Goal: Information Seeking & Learning: Learn about a topic

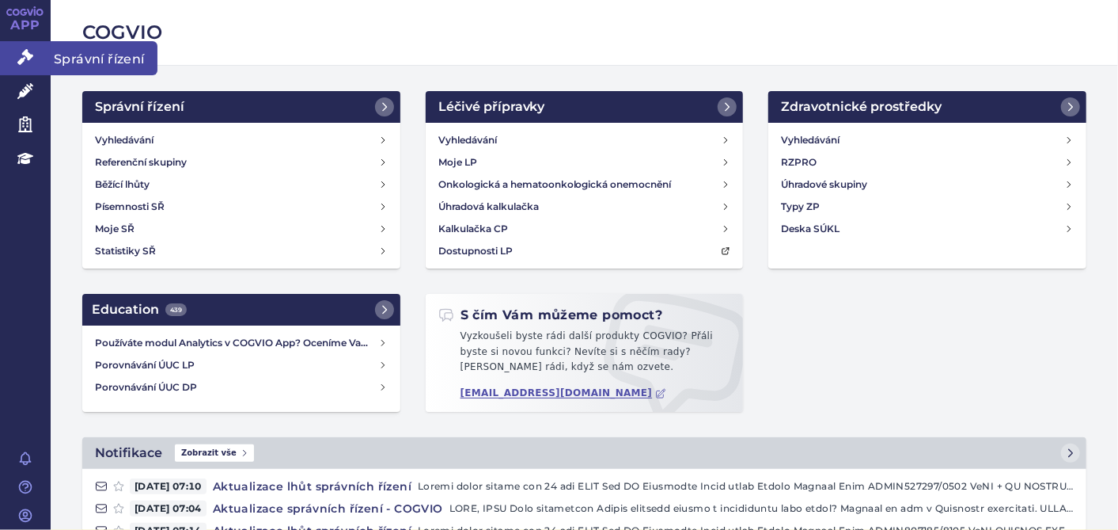
click at [24, 51] on icon at bounding box center [25, 57] width 16 height 16
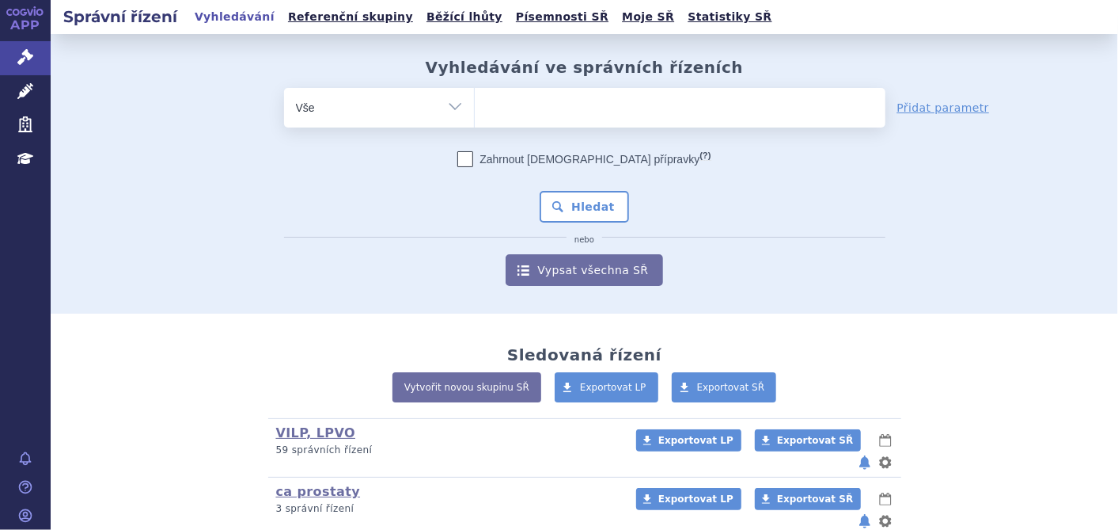
scroll to position [251, 0]
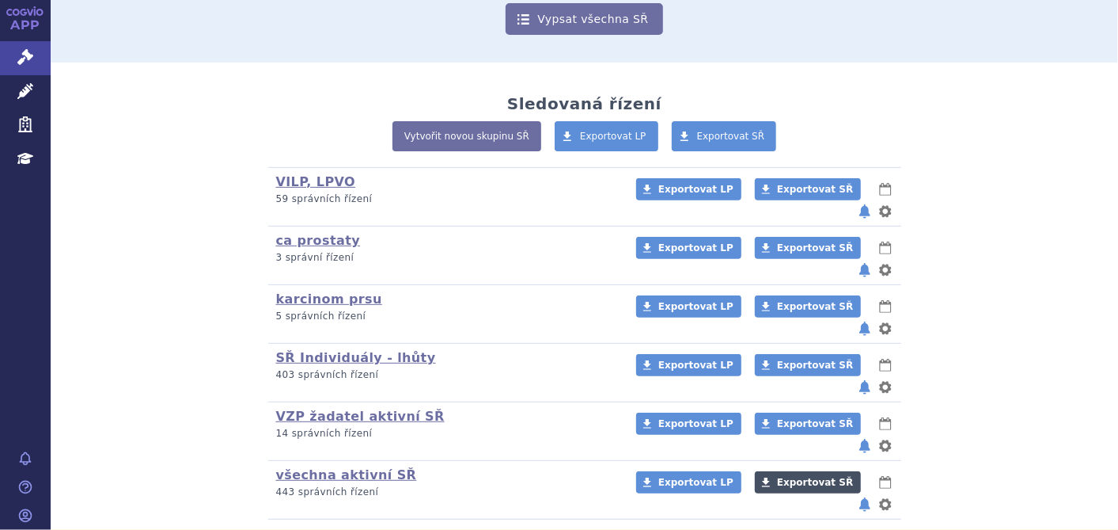
click at [777, 477] on span "Exportovat SŘ" at bounding box center [815, 482] width 76 height 11
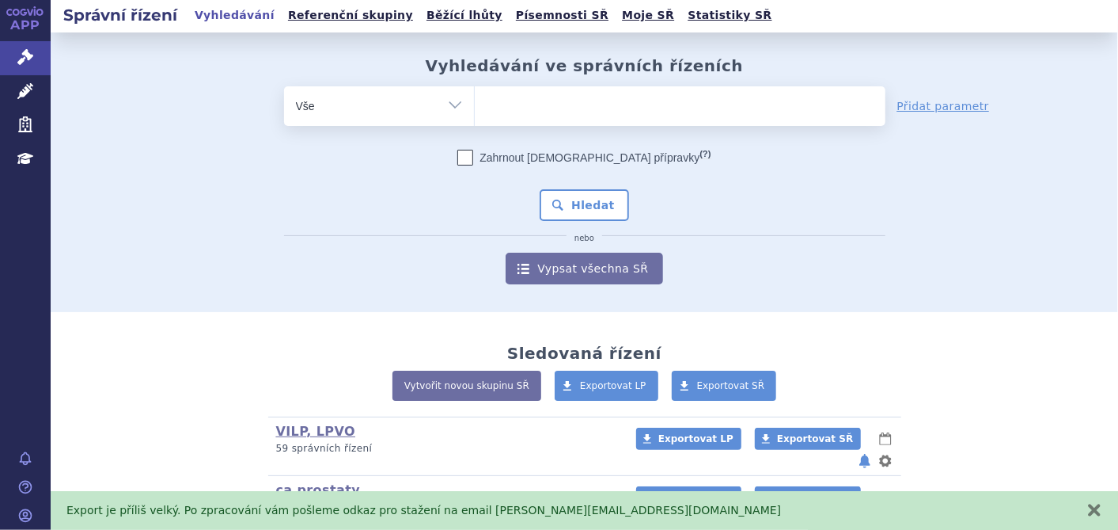
scroll to position [0, 0]
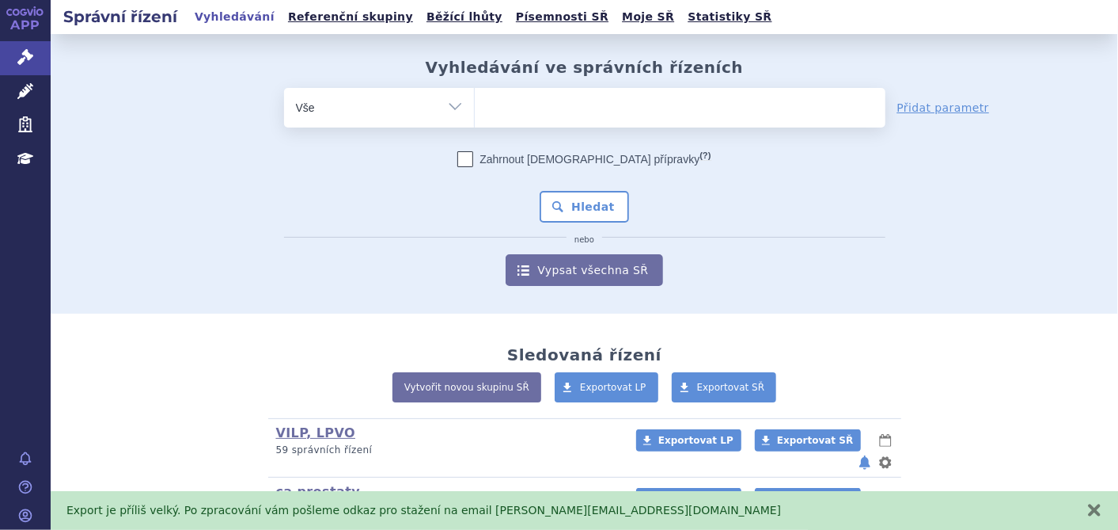
click at [523, 105] on ul at bounding box center [680, 104] width 411 height 33
click at [475, 105] on select at bounding box center [474, 107] width 1 height 40
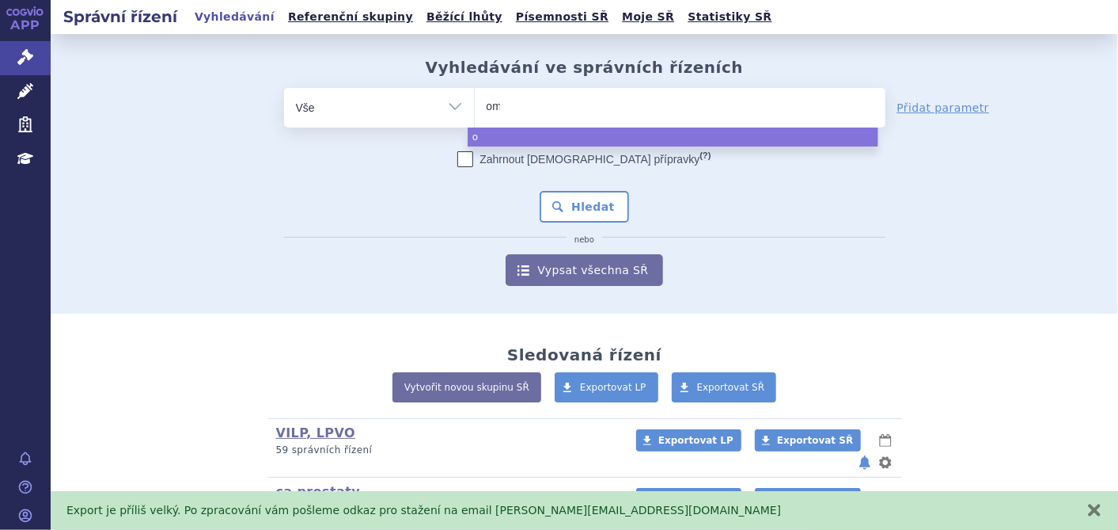
type input "omv"
type input "omvo"
type input "omvoh"
select select "omvoh"
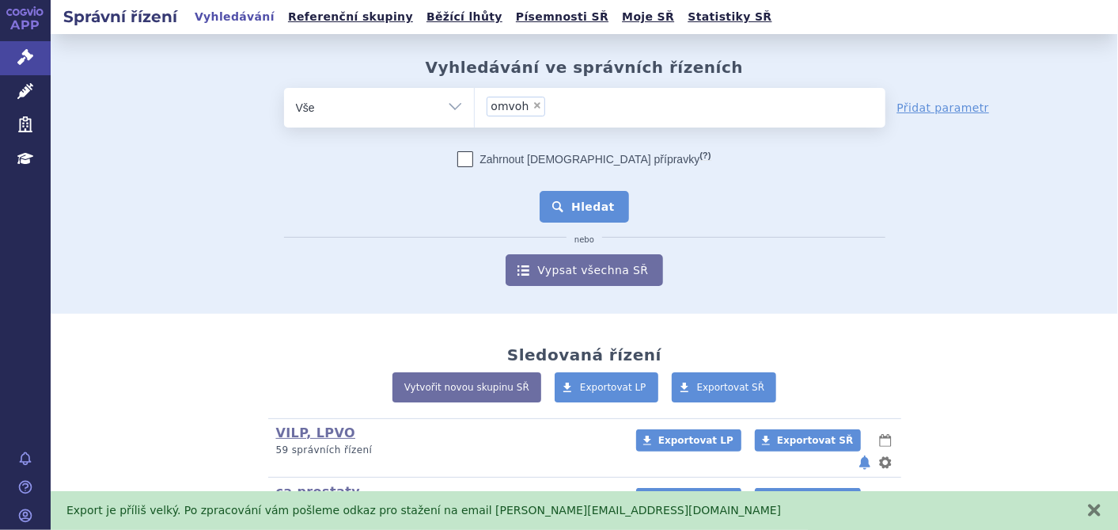
click at [573, 220] on button "Hledat" at bounding box center [584, 207] width 89 height 32
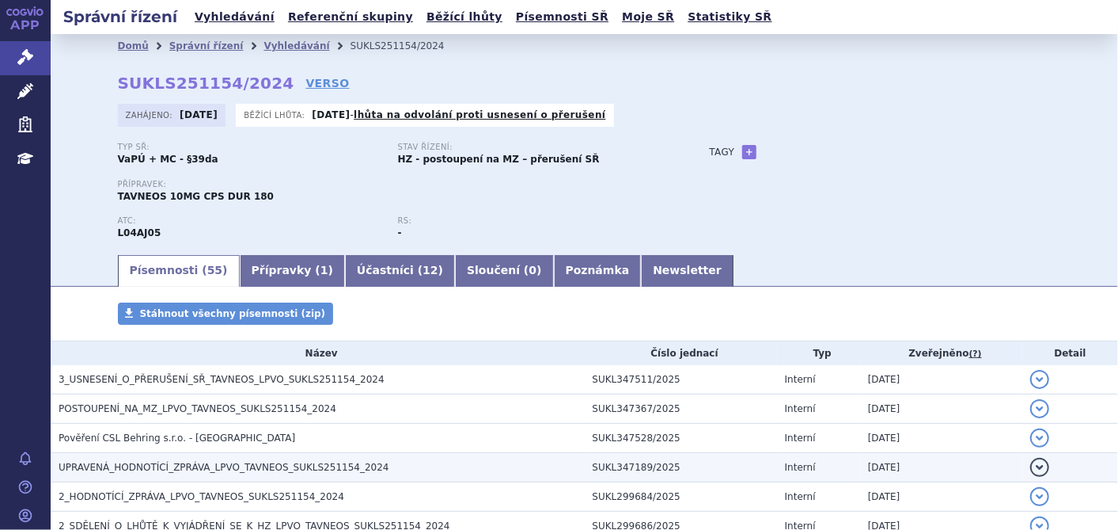
scroll to position [176, 0]
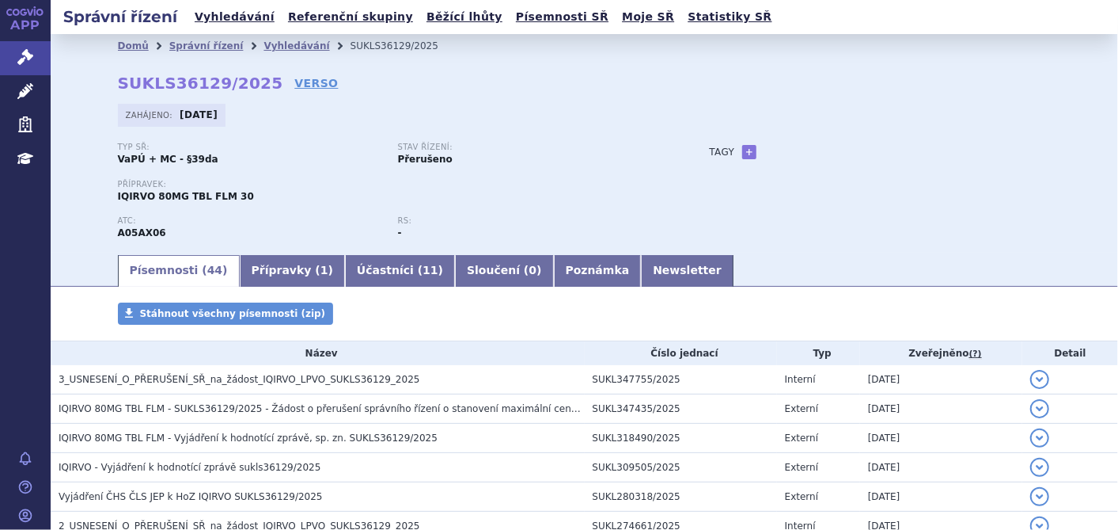
scroll to position [176, 0]
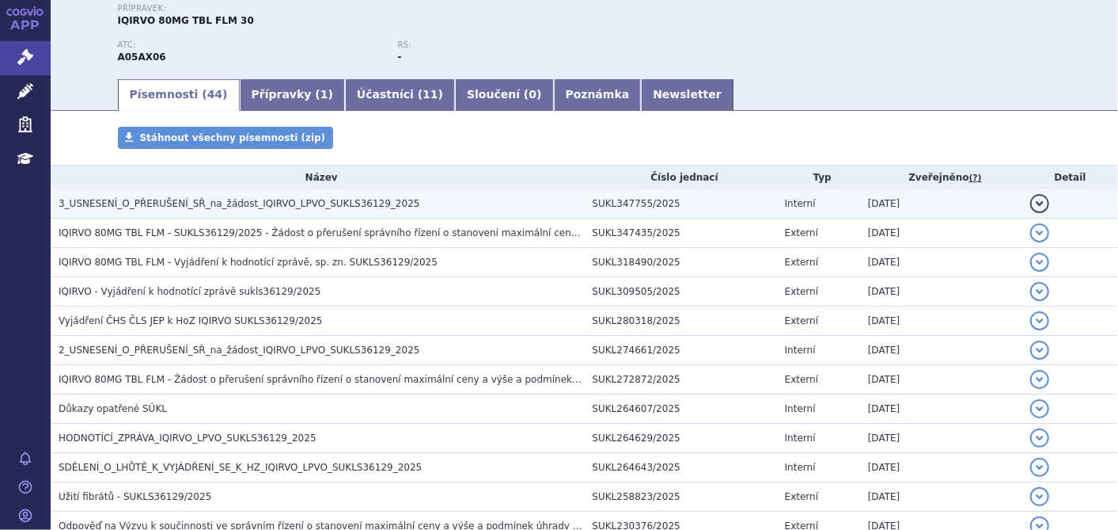
click at [330, 203] on span "3_USNESENÍ_O_PŘERUŠENÍ_SŘ_na_žádost_IQIRVO_LPVO_SUKLS36129_2025" at bounding box center [240, 203] width 362 height 11
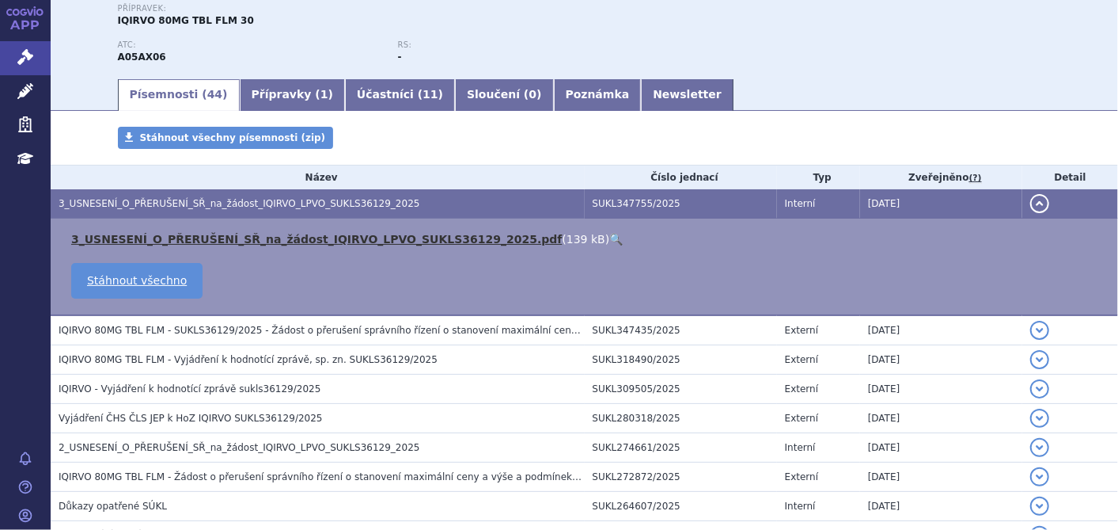
click at [301, 233] on link "3_USNESENÍ_O_PŘERUŠENÍ_SŘ_na_žádost_IQIRVO_LPVO_SUKLS36129_2025.pdf" at bounding box center [317, 239] width 492 height 13
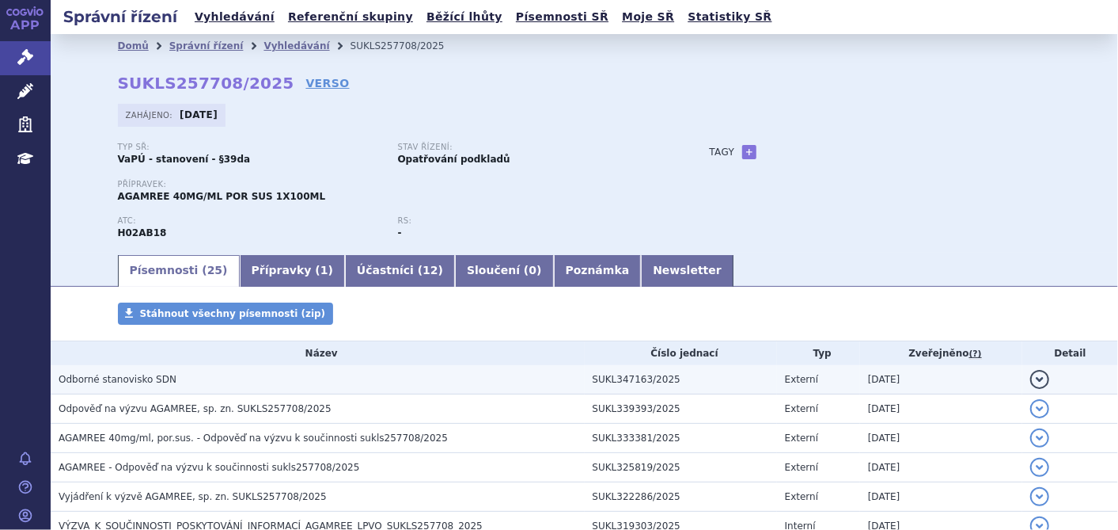
click at [243, 385] on h3 "Odborné stanovisko SDN" at bounding box center [322, 379] width 526 height 16
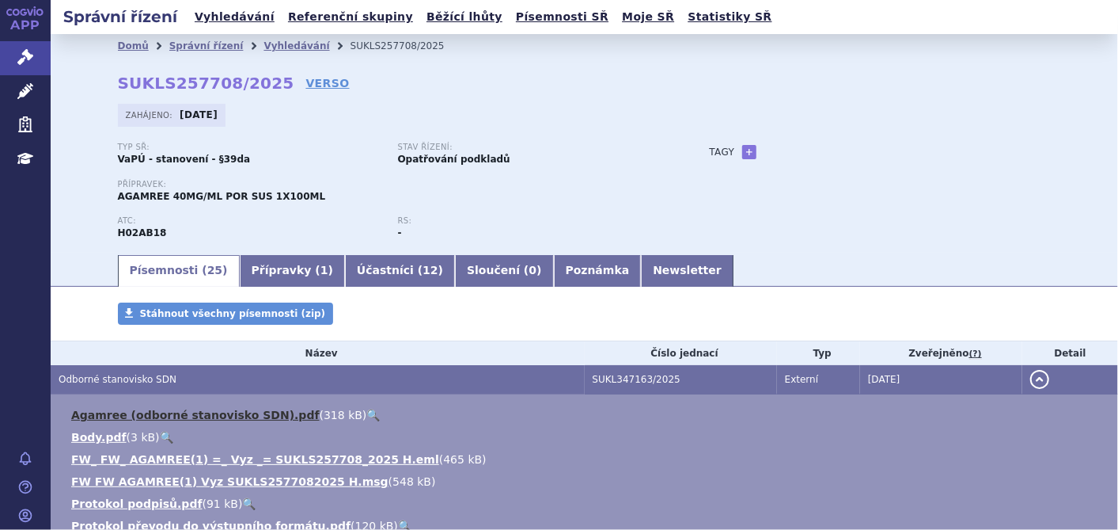
scroll to position [88, 0]
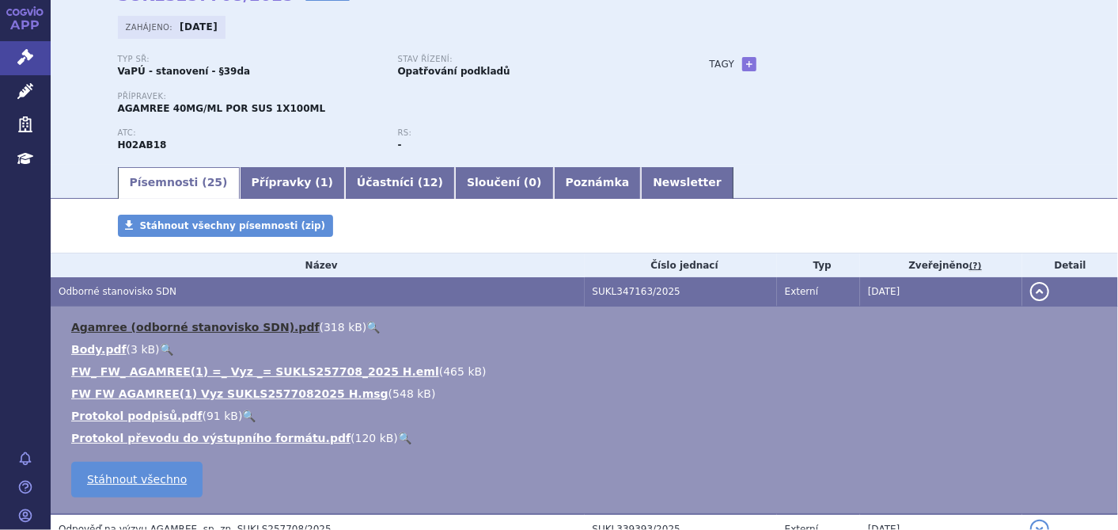
click at [193, 323] on link "Agamree (odborné stanovisko SDN).pdf" at bounding box center [195, 327] width 249 height 13
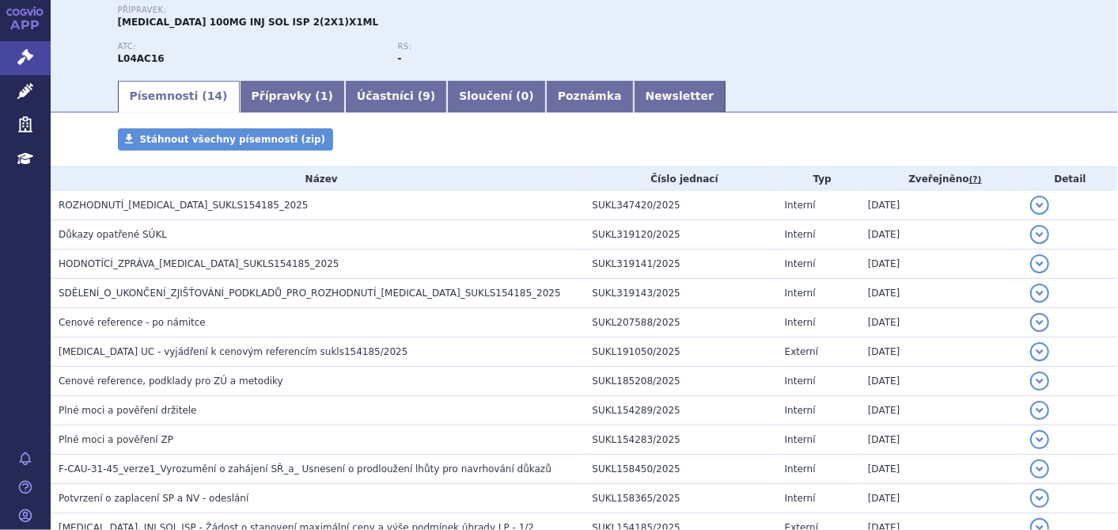
scroll to position [176, 0]
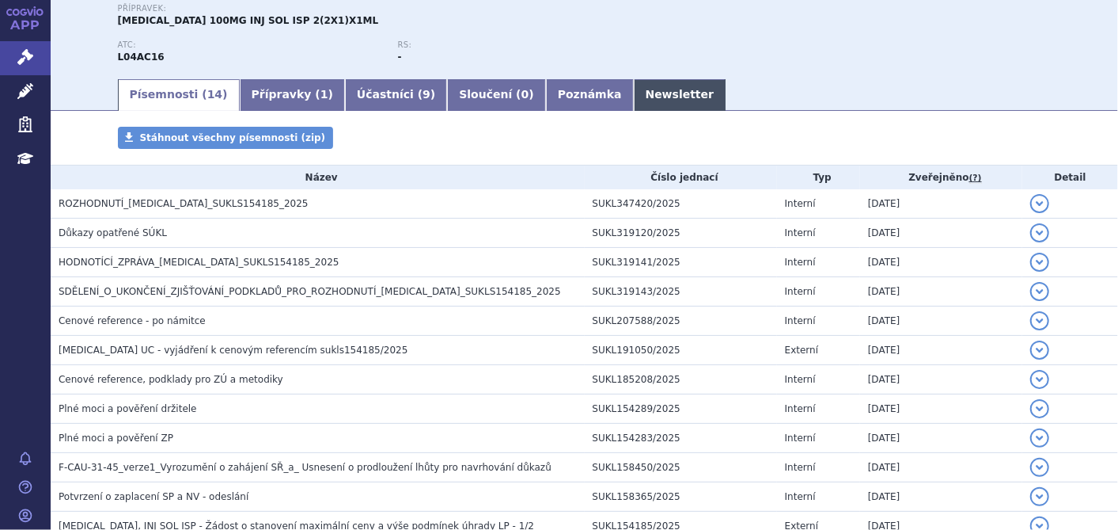
click at [634, 100] on link "Newsletter" at bounding box center [680, 95] width 93 height 32
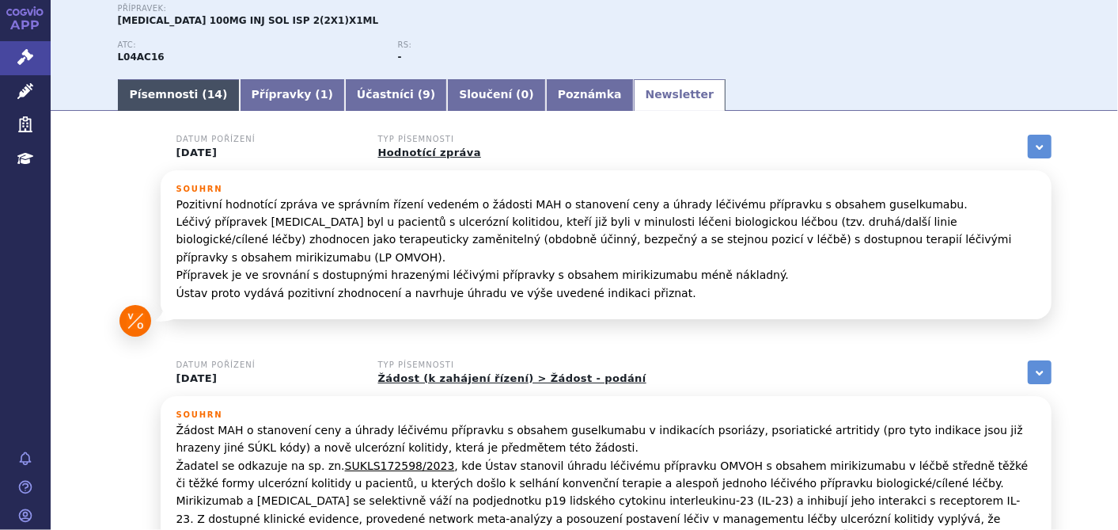
click at [165, 106] on link "Písemnosti ( 14 )" at bounding box center [179, 95] width 122 height 32
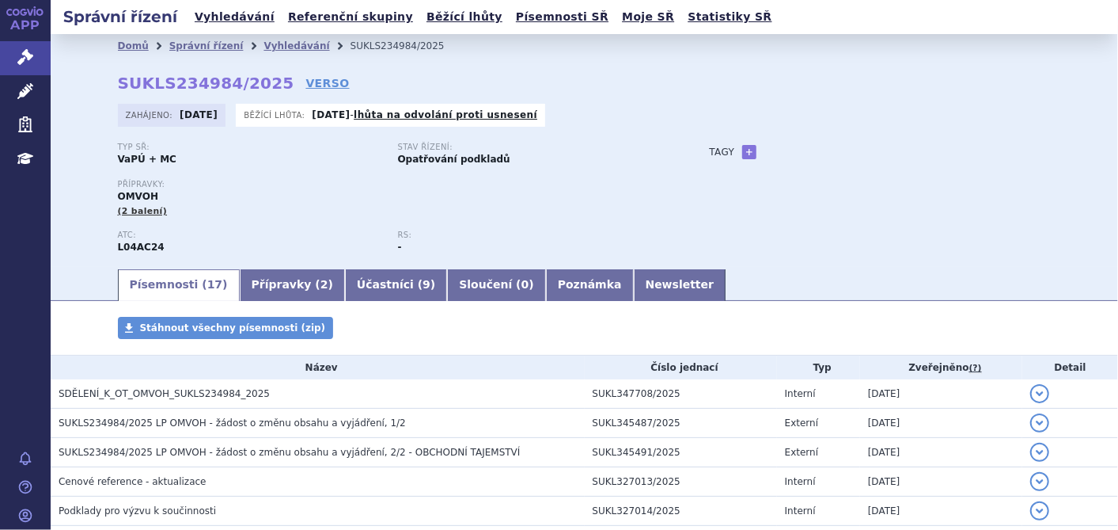
scroll to position [88, 0]
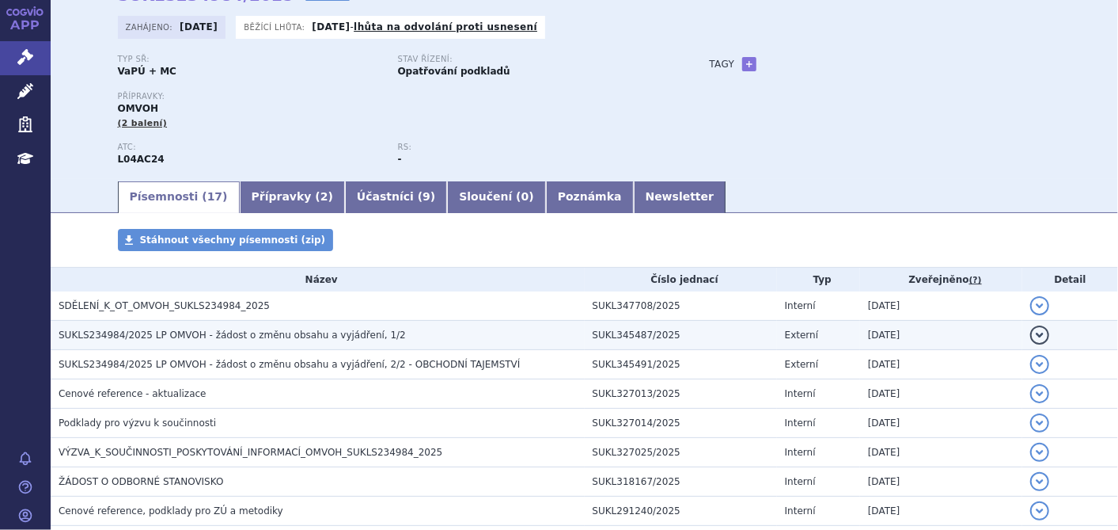
click at [397, 339] on h3 "SUKLS234984/2025 LP OMVOH - žádost o změnu obsahu a vyjádření, 1/2" at bounding box center [322, 335] width 526 height 16
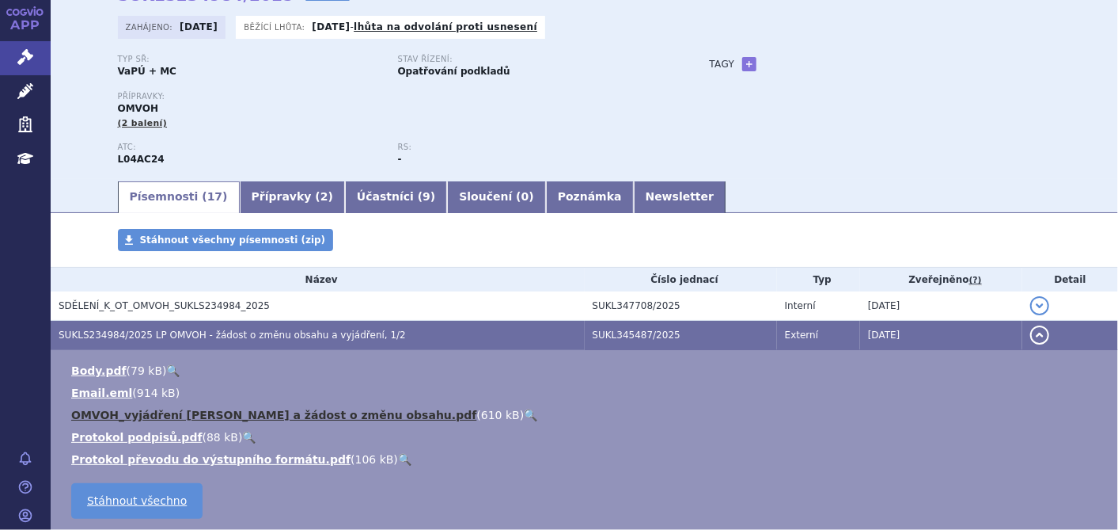
click at [280, 418] on link "OMVOH_vyjádření Lilly a žádost o změnu obsahu.pdf" at bounding box center [273, 414] width 405 height 13
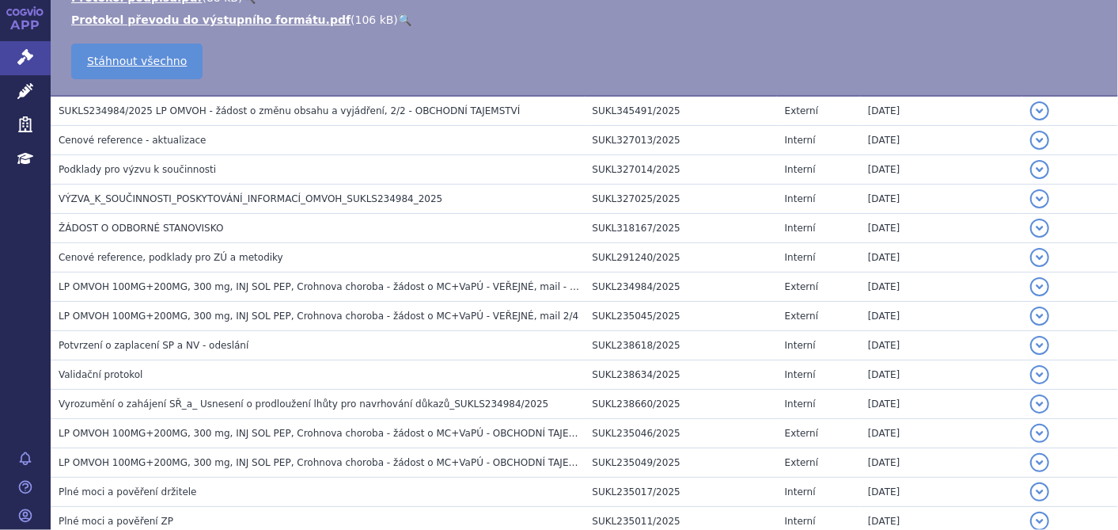
scroll to position [0, 0]
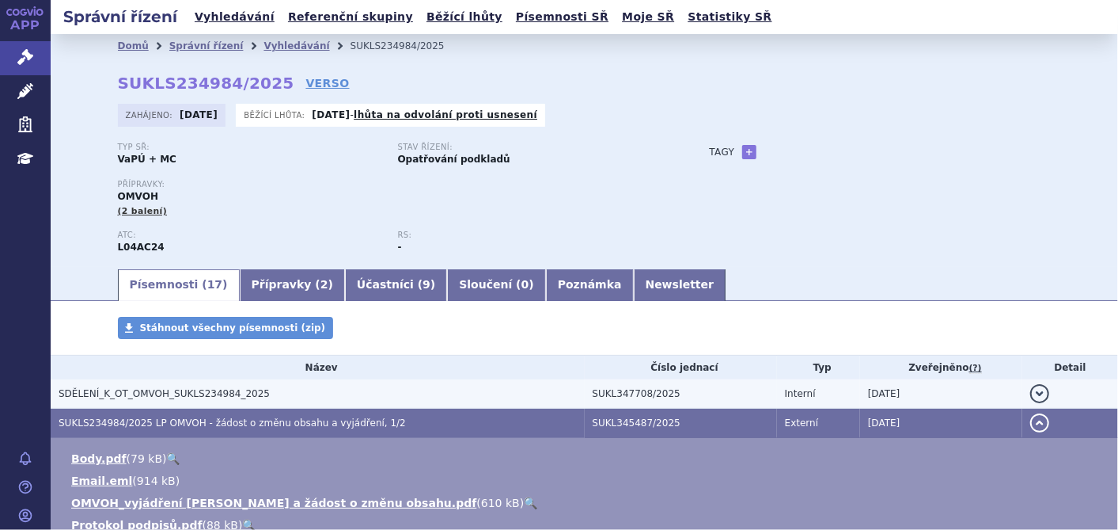
click at [261, 396] on h3 "SDĚLENÍ_K_OT_OMVOH_SUKLS234984_2025" at bounding box center [322, 393] width 526 height 16
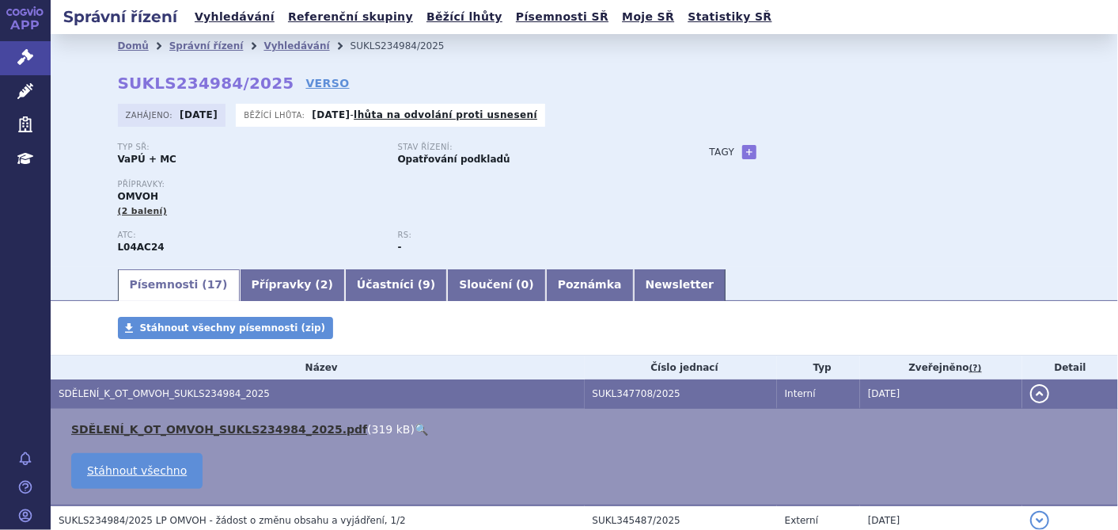
click at [226, 430] on link "SDĚLENÍ_K_OT_OMVOH_SUKLS234984_2025.pdf" at bounding box center [219, 429] width 296 height 13
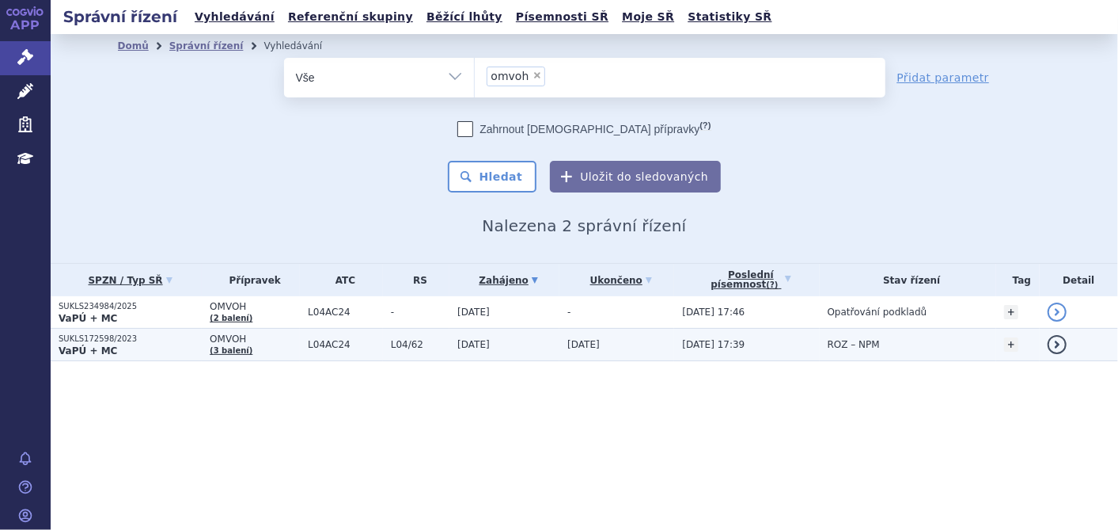
click at [108, 351] on strong "VaPÚ + MC" at bounding box center [88, 350] width 59 height 11
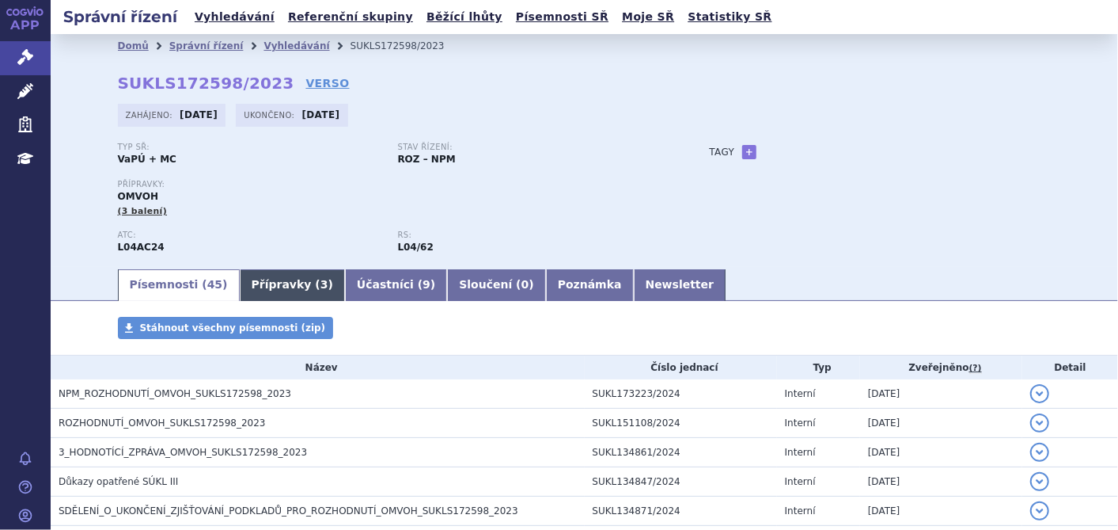
click at [244, 283] on link "Přípravky ( 3 )" at bounding box center [292, 285] width 105 height 32
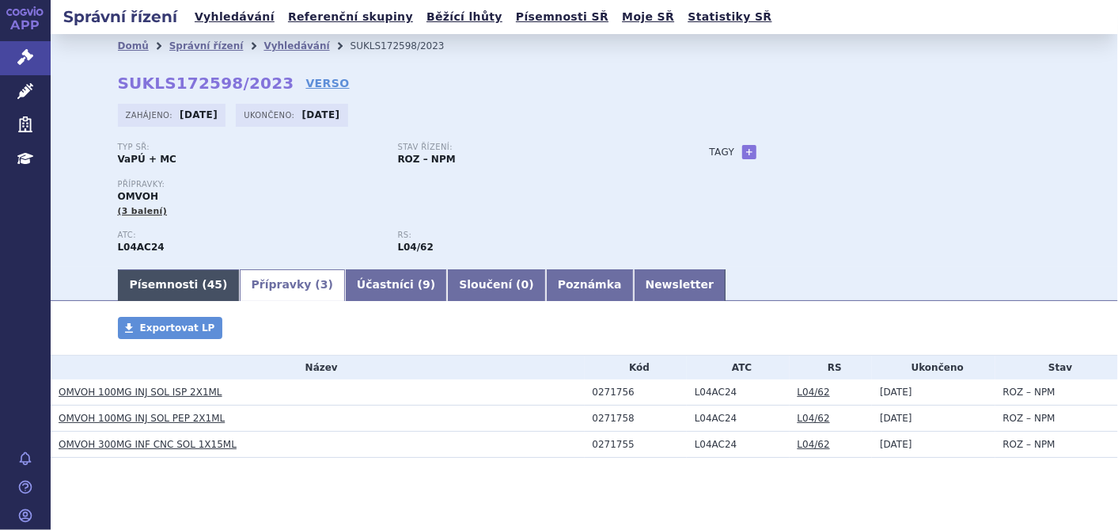
click at [175, 293] on link "Písemnosti ( 45 )" at bounding box center [179, 285] width 122 height 32
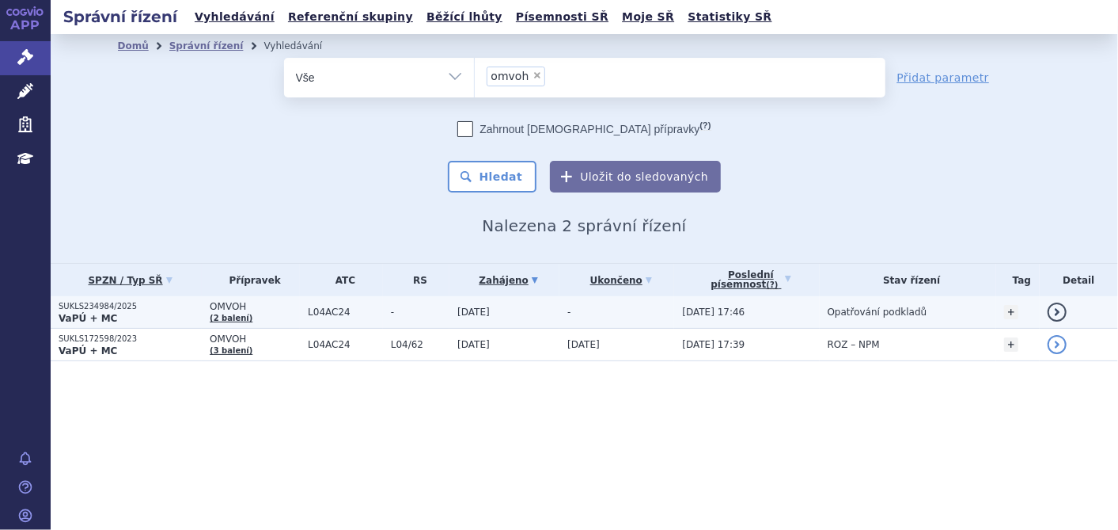
click at [235, 313] on link "(2 balení)" at bounding box center [231, 317] width 43 height 9
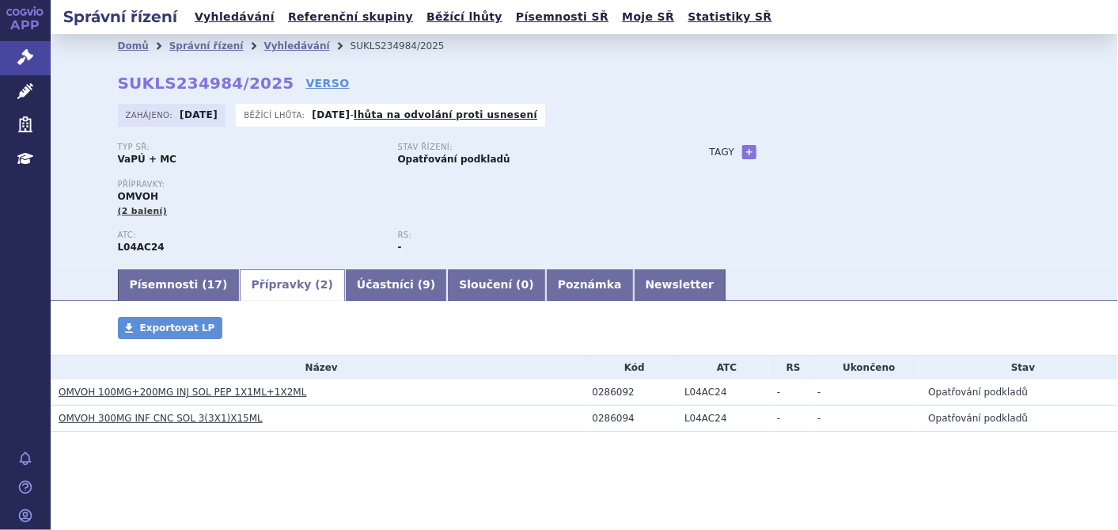
click at [273, 285] on link "Přípravky ( 2 )" at bounding box center [292, 285] width 105 height 32
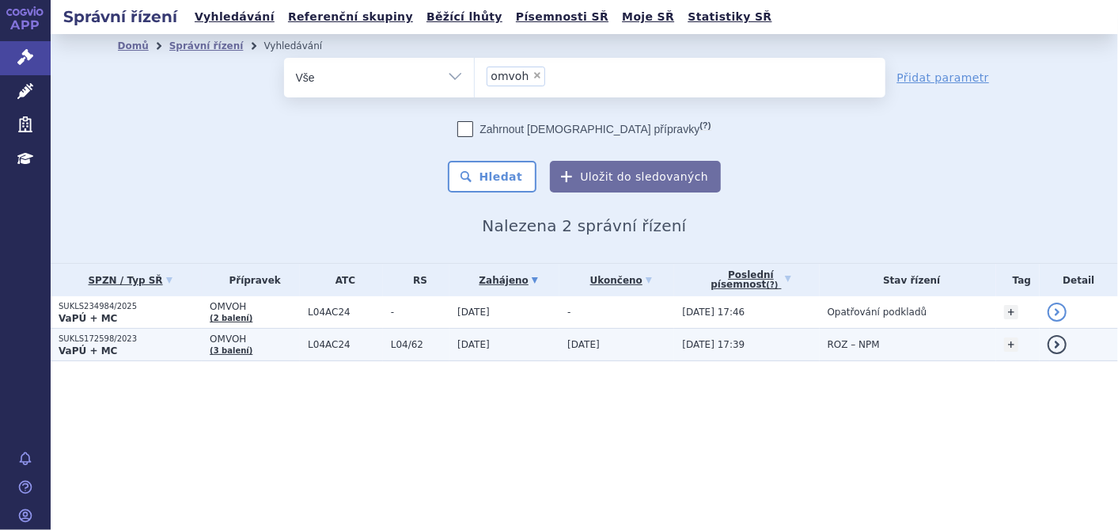
click at [143, 340] on p "SUKLS172598/2023" at bounding box center [130, 338] width 143 height 11
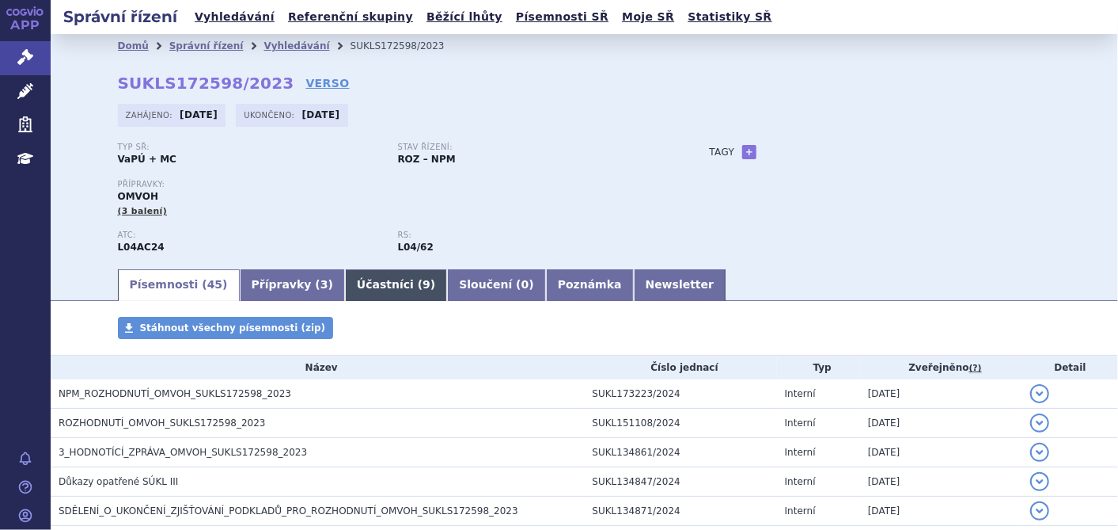
click at [345, 283] on link "Účastníci ( 9 )" at bounding box center [396, 285] width 102 height 32
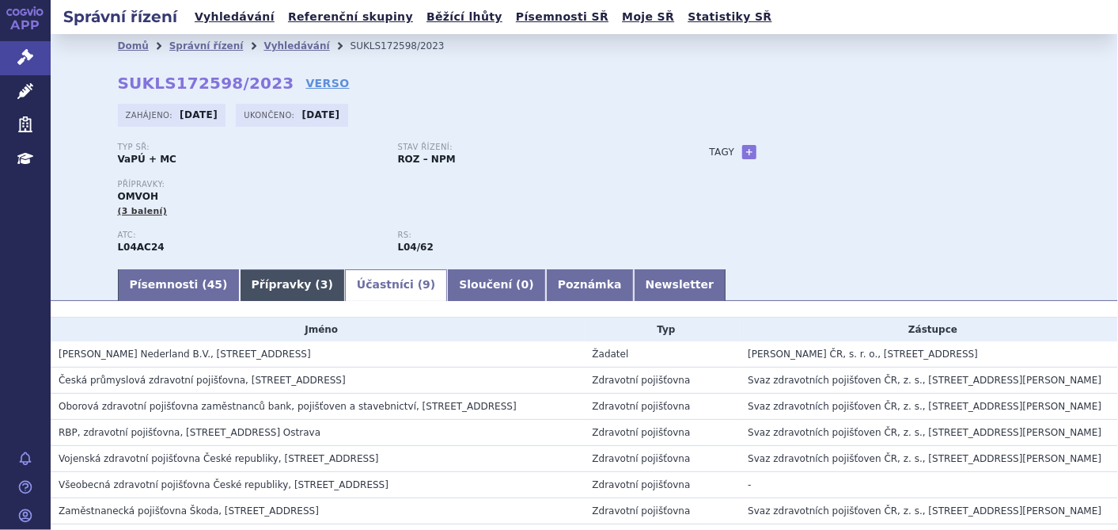
click at [250, 291] on link "Přípravky ( 3 )" at bounding box center [292, 285] width 105 height 32
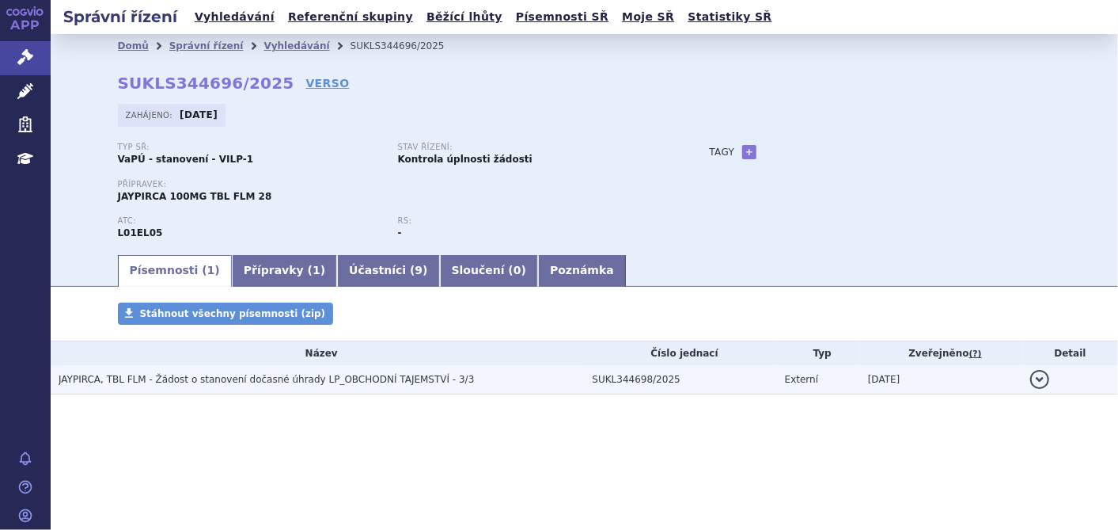
click at [275, 381] on span "JAYPIRCA, TBL FLM - Žádost o stanovení dočasné úhrady LP_OBCHODNÍ TAJEMSTVÍ - 3…" at bounding box center [267, 379] width 416 height 11
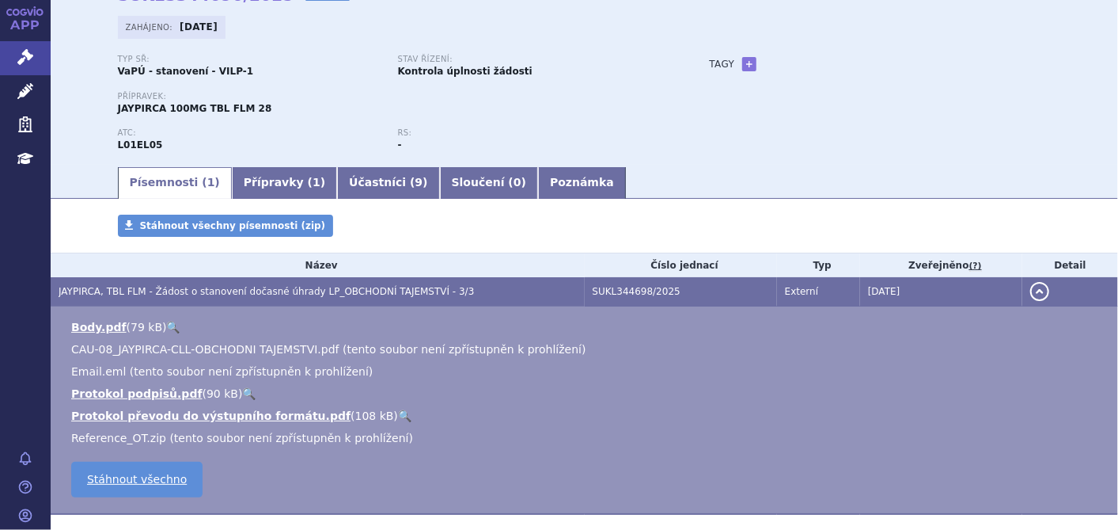
scroll to position [168, 0]
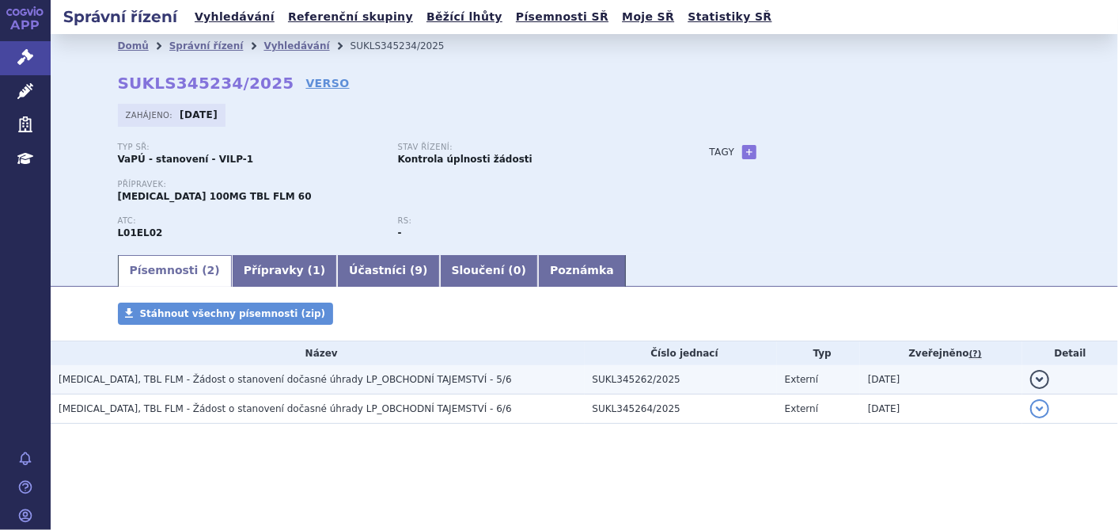
click at [243, 378] on span "CALQUENCE, TBL FLM - Žádost o stanovení dočasné úhrady LP_OBCHODNÍ TAJEMSTVÍ - …" at bounding box center [286, 379] width 454 height 11
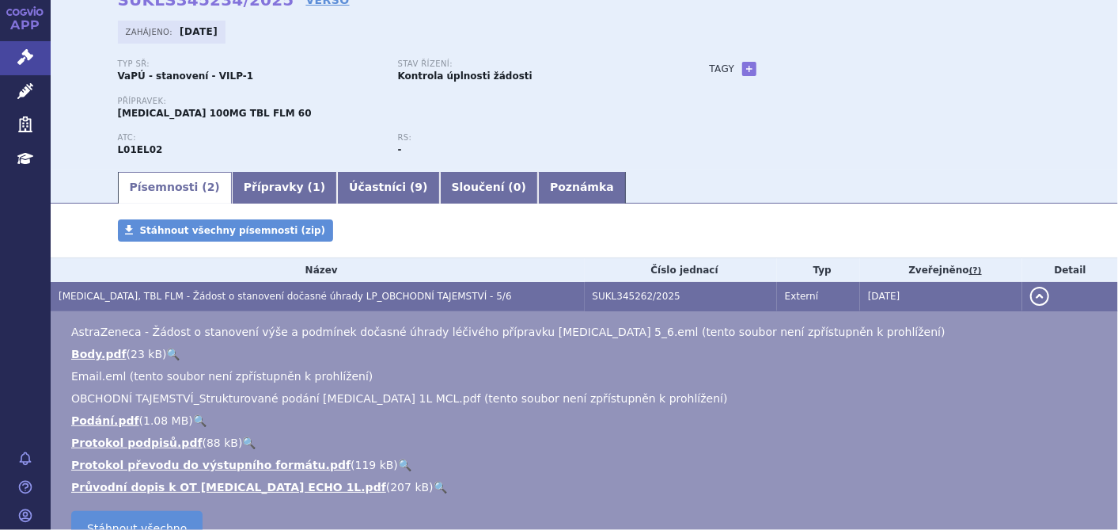
scroll to position [176, 0]
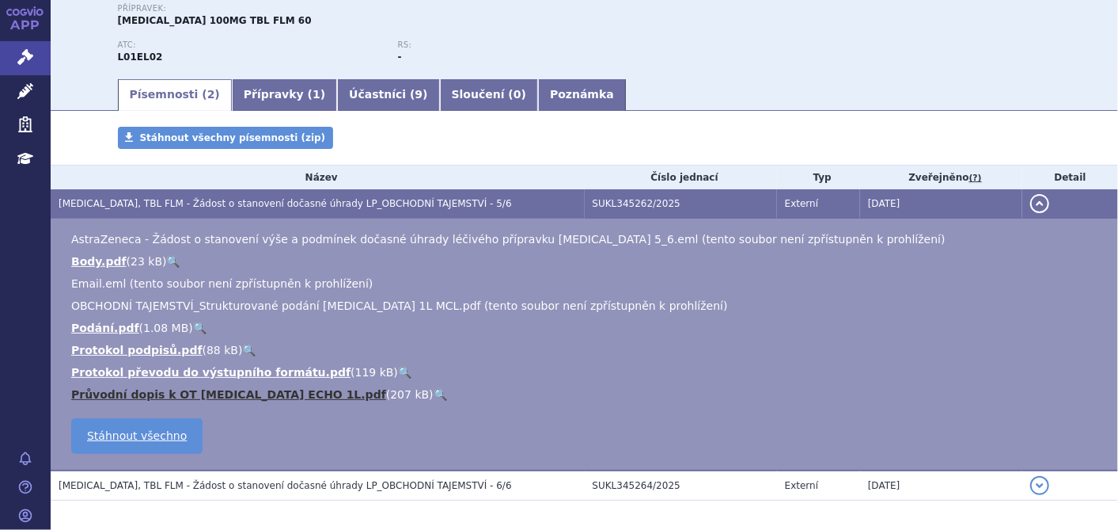
click at [257, 397] on link "Průvodní dopis k OT CALQUENCE ECHO 1L.pdf" at bounding box center [228, 394] width 315 height 13
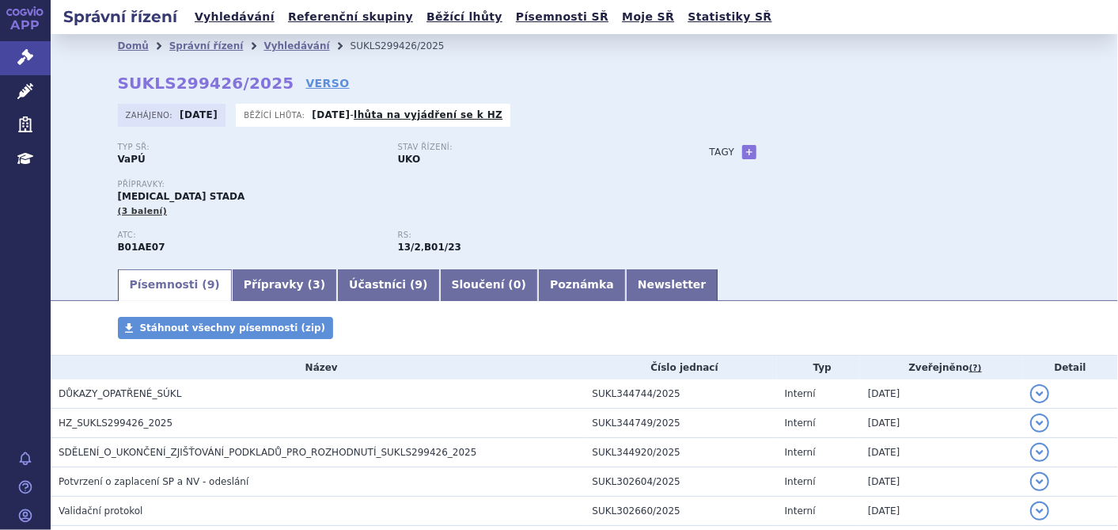
scroll to position [88, 0]
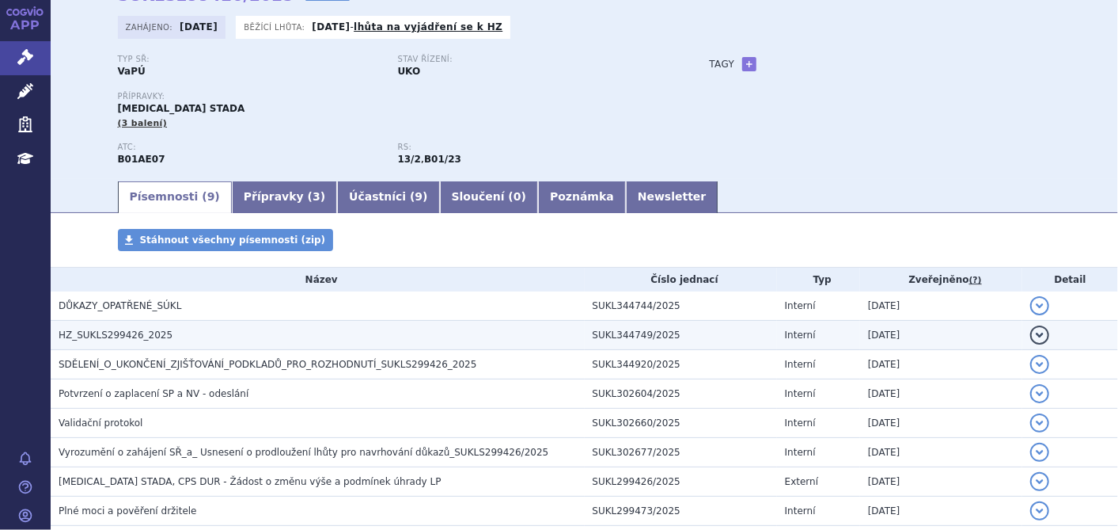
click at [196, 343] on h3 "HZ_SUKLS299426_2025" at bounding box center [322, 335] width 526 height 16
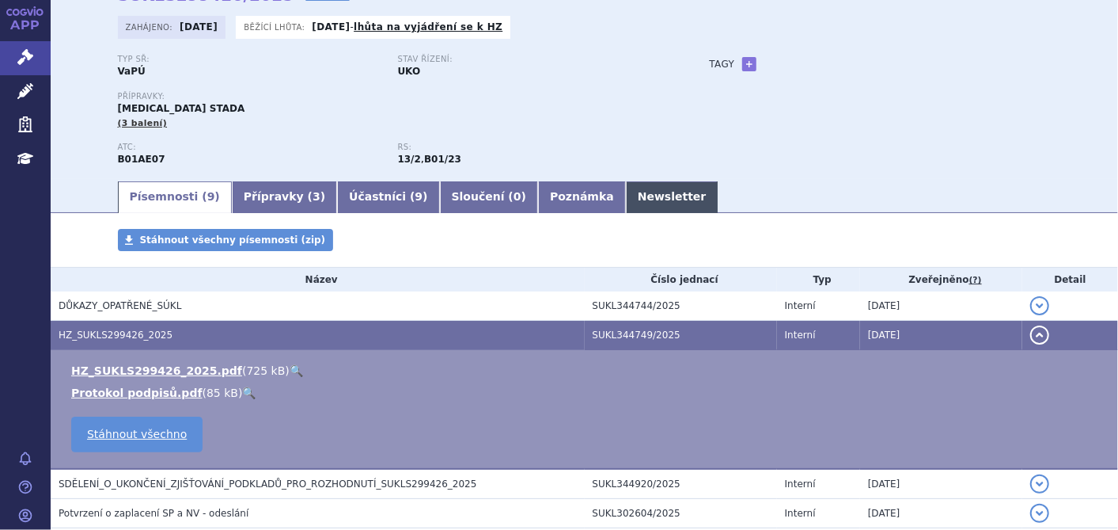
click at [626, 201] on link "Newsletter" at bounding box center [672, 197] width 93 height 32
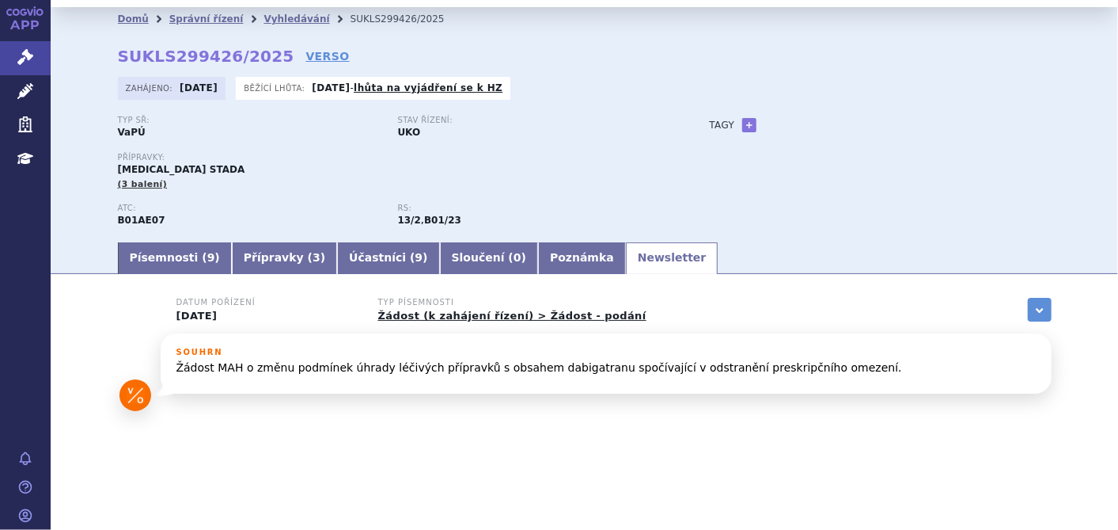
scroll to position [28, 0]
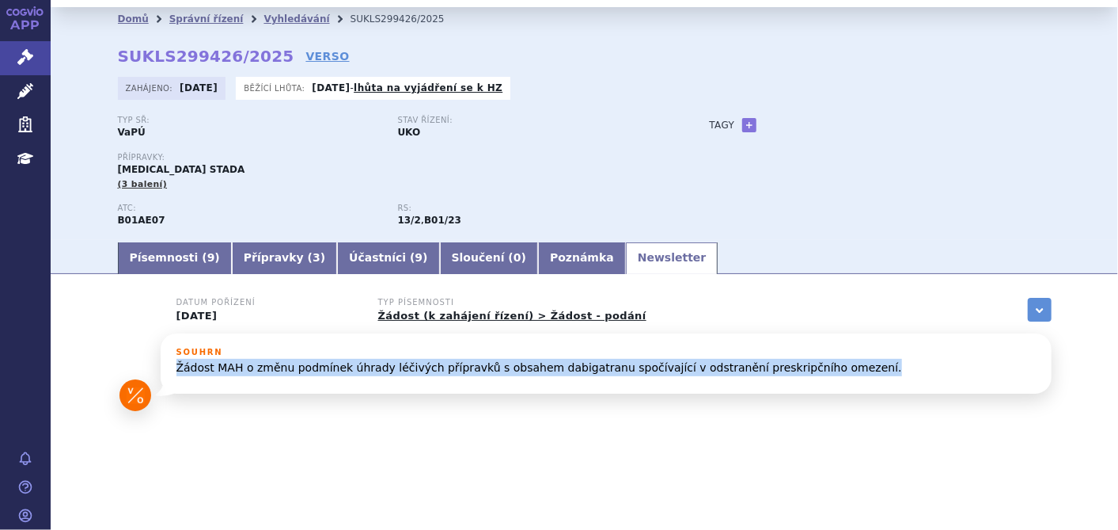
drag, startPoint x: 167, startPoint y: 366, endPoint x: 835, endPoint y: 362, distance: 668.1
click at [835, 362] on div "Souhrn Žádost MAH o změnu podmínek úhrady léčivých přípravků s obsahem dabigatr…" at bounding box center [606, 363] width 891 height 60
copy p "Žádost MAH o změnu podmínek úhrady léčivých přípravků s obsahem dabigatranu spo…"
click at [174, 262] on link "Písemnosti ( 9 )" at bounding box center [175, 258] width 114 height 32
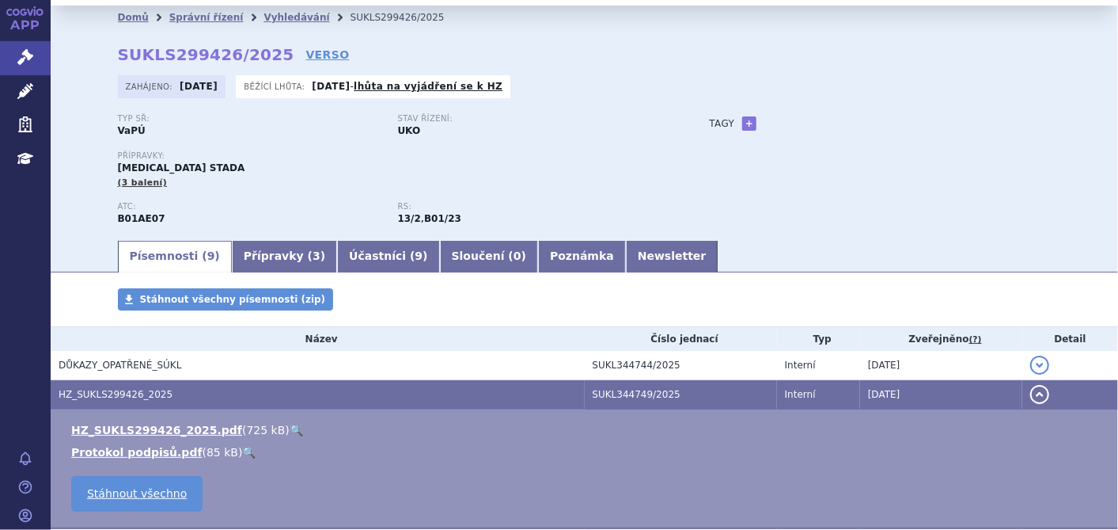
scroll to position [204, 0]
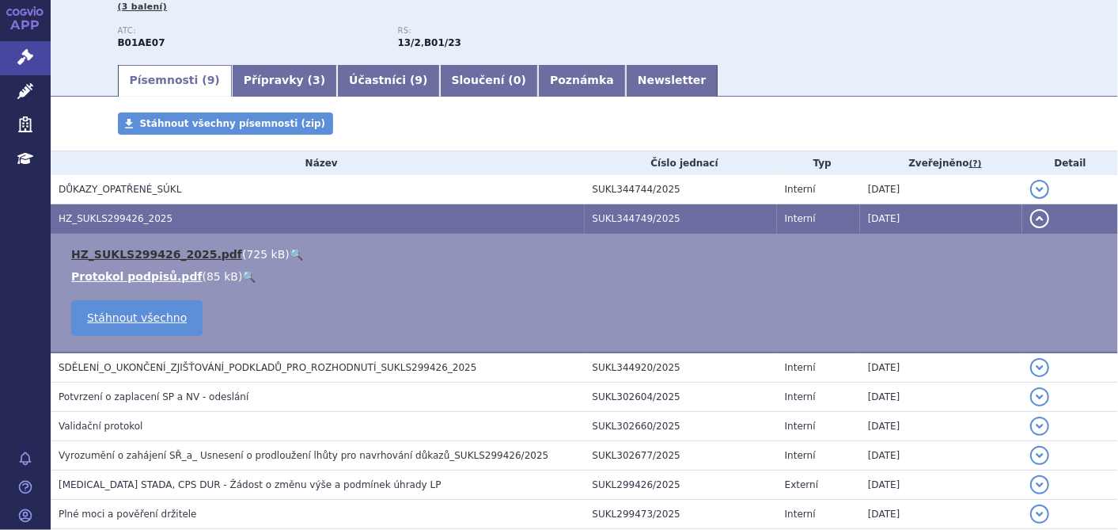
click at [180, 253] on link "HZ_SUKLS299426_2025.pdf" at bounding box center [156, 254] width 171 height 13
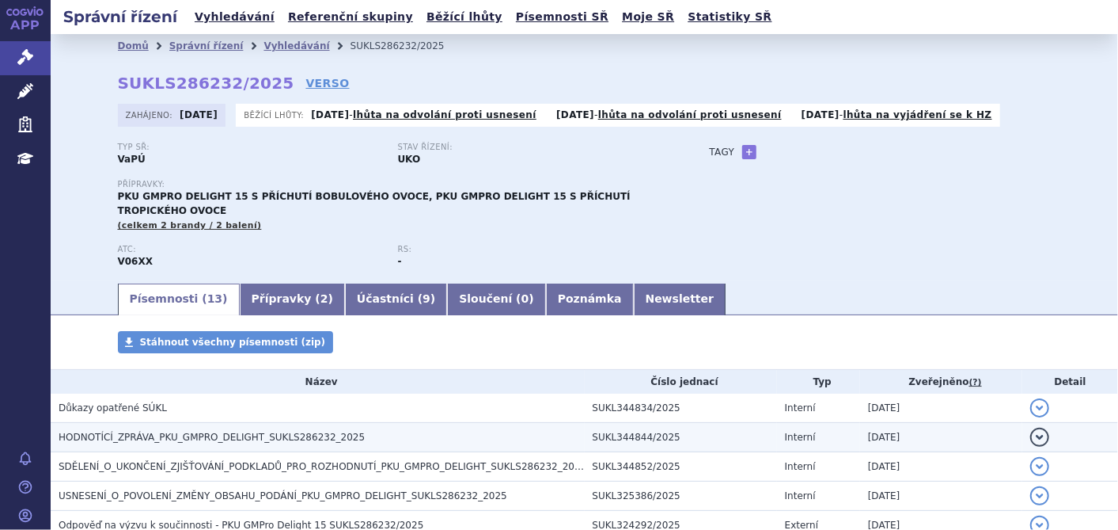
click at [383, 429] on h3 "HODNOTÍCÍ_ZPRÁVA_PKU_GMPRO_DELIGHT_SUKLS286232_2025" at bounding box center [322, 437] width 526 height 16
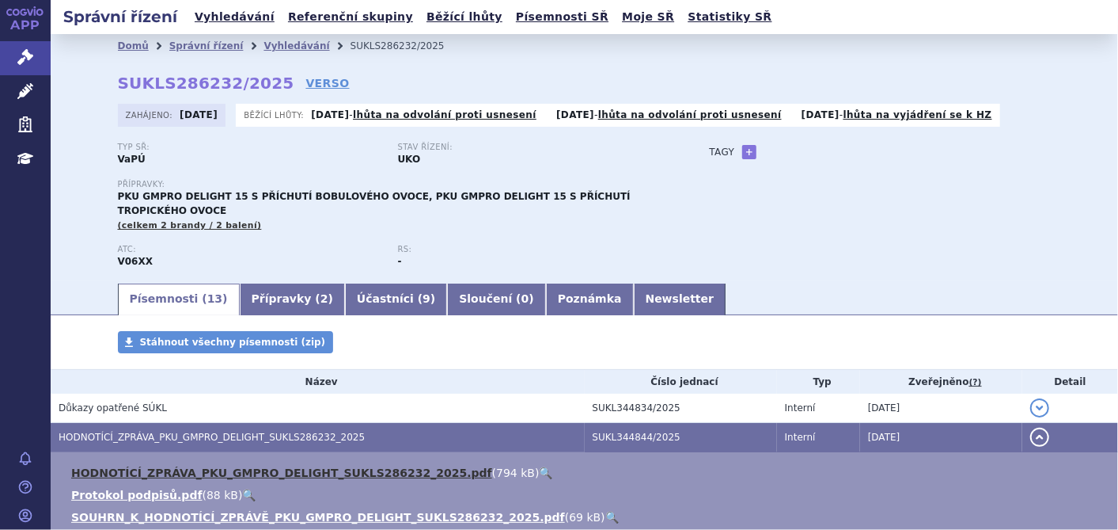
scroll to position [88, 0]
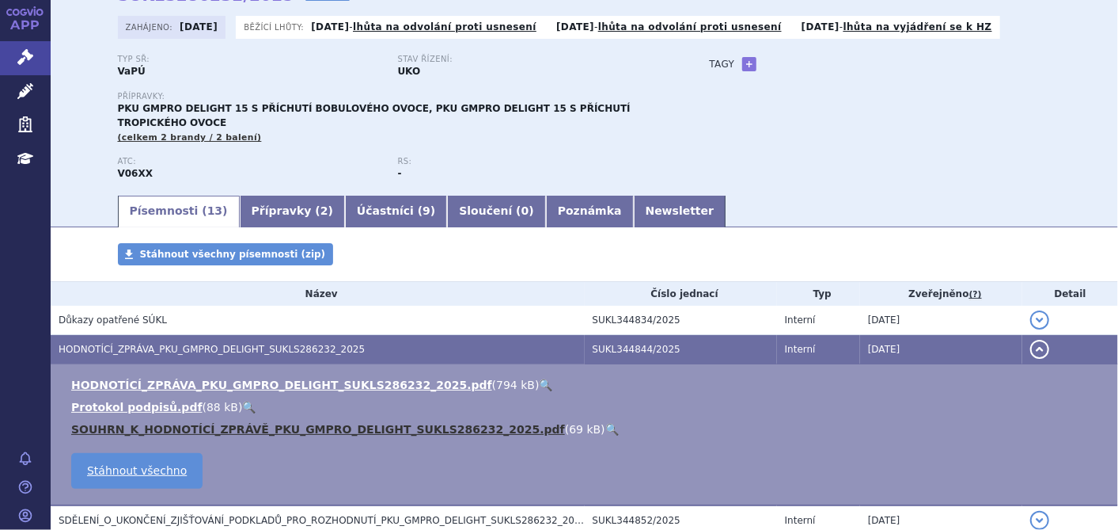
click at [355, 423] on link "SOUHRN_K_HODNOTÍCÍ_ZPRÁVĚ_PKU_GMPRO_DELIGHT_SUKLS286232_2025.pdf" at bounding box center [318, 429] width 494 height 13
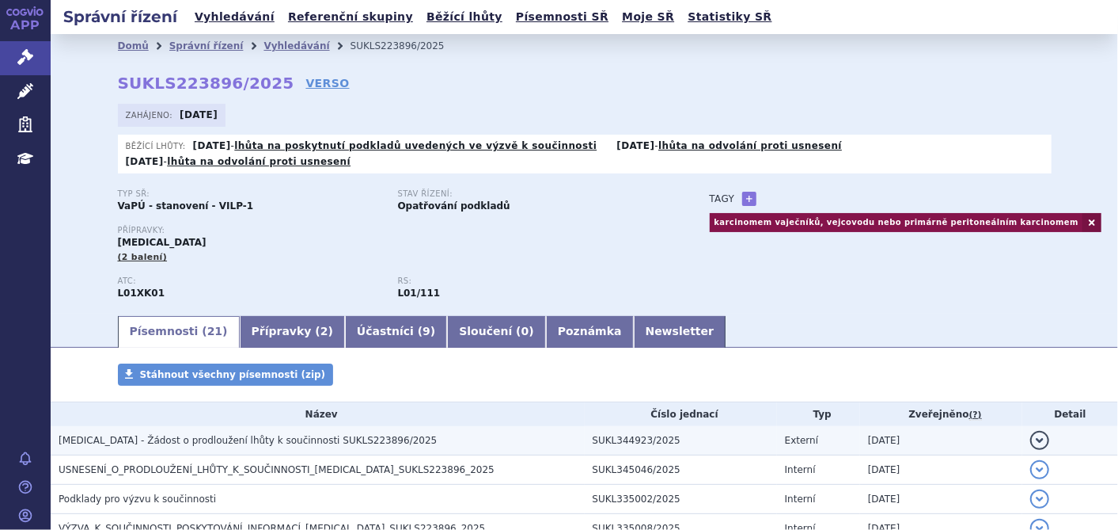
click at [290, 432] on h3 "LYNPARZA - Žádost o prodloužení lhůty k součinnosti SUKLS223896/2025" at bounding box center [322, 440] width 526 height 16
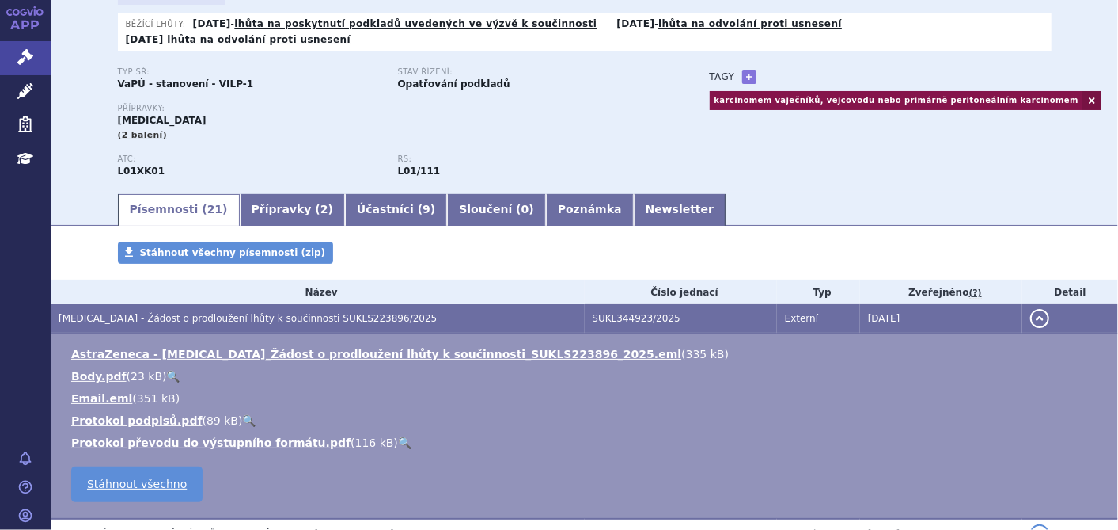
scroll to position [176, 0]
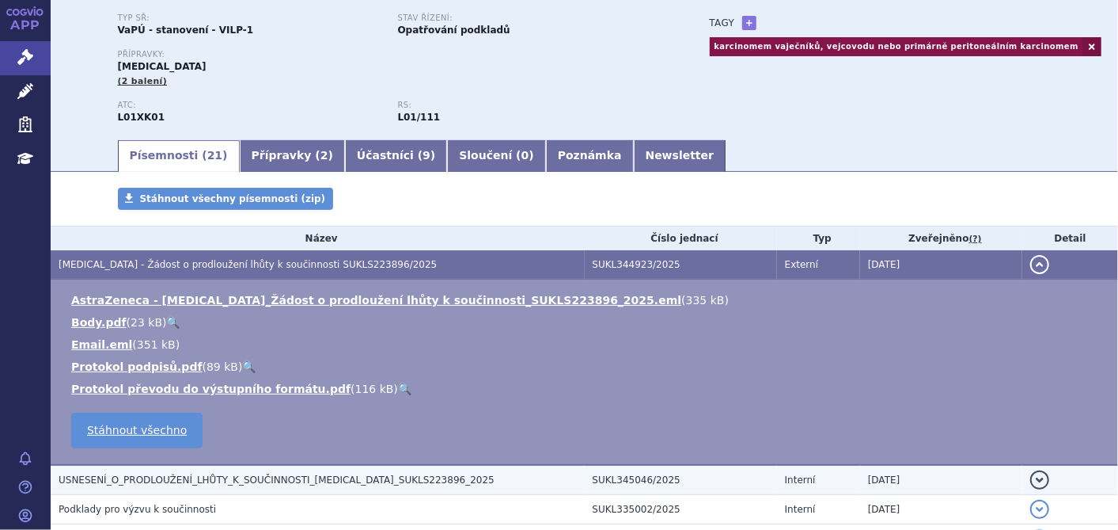
click at [244, 474] on span "USNESENÍ_O_PRODLOUŽENÍ_LHŮTY_K_SOUČINNOSTI_LYNPARZA_SUKLS223896_2025" at bounding box center [277, 479] width 436 height 11
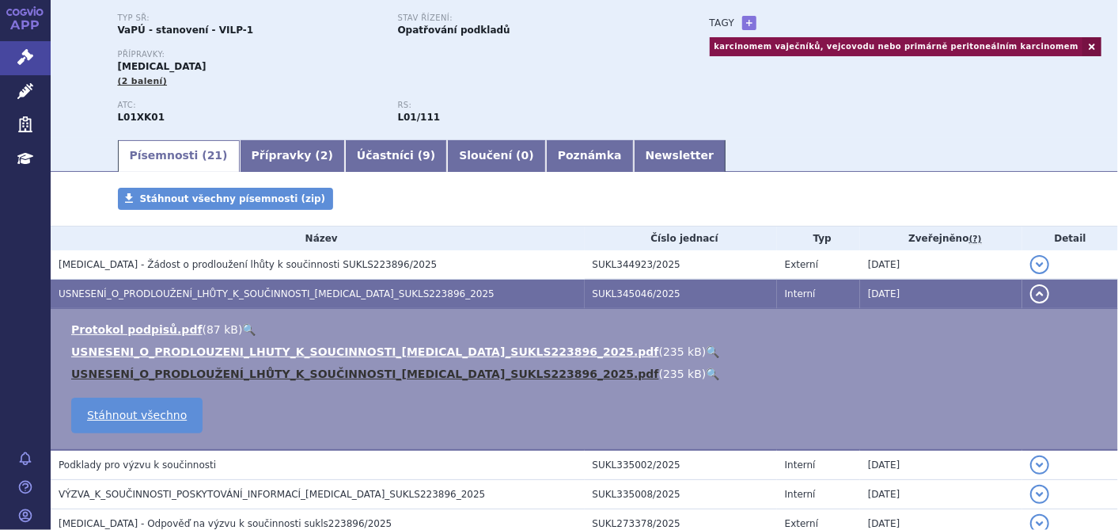
click at [301, 367] on link "USNESENÍ_O_PRODLOUŽENÍ_LHŮTY_K_SOUČINNOSTI_LYNPARZA_SUKLS223896_2025.pdf" at bounding box center [365, 373] width 588 height 13
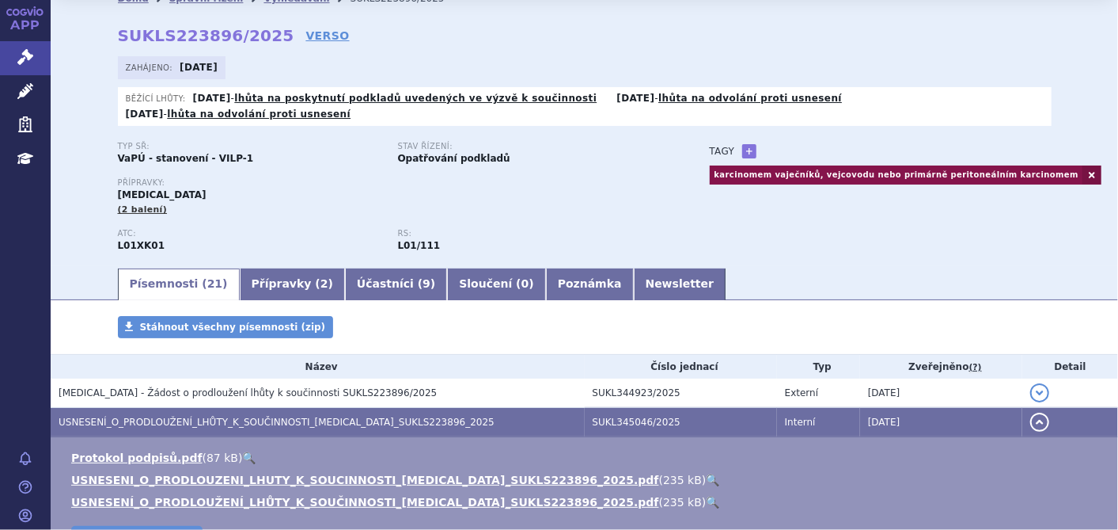
scroll to position [88, 0]
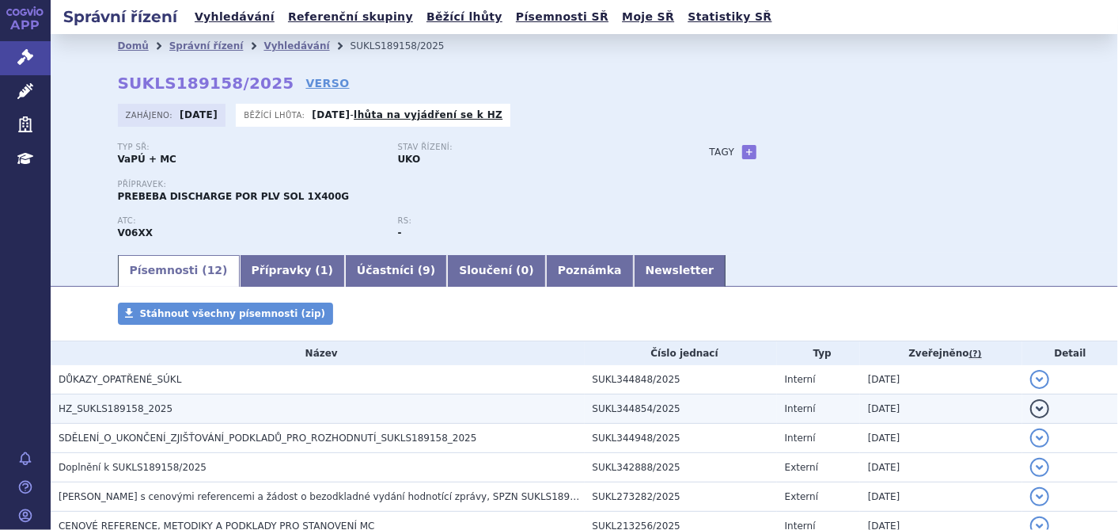
click at [192, 412] on h3 "HZ_SUKLS189158_2025" at bounding box center [322, 409] width 526 height 16
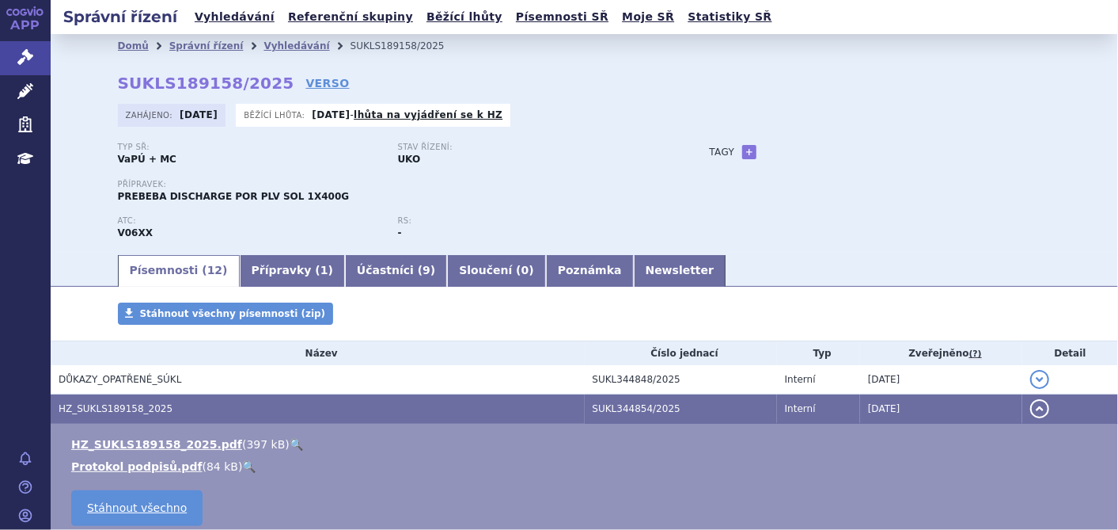
scroll to position [176, 0]
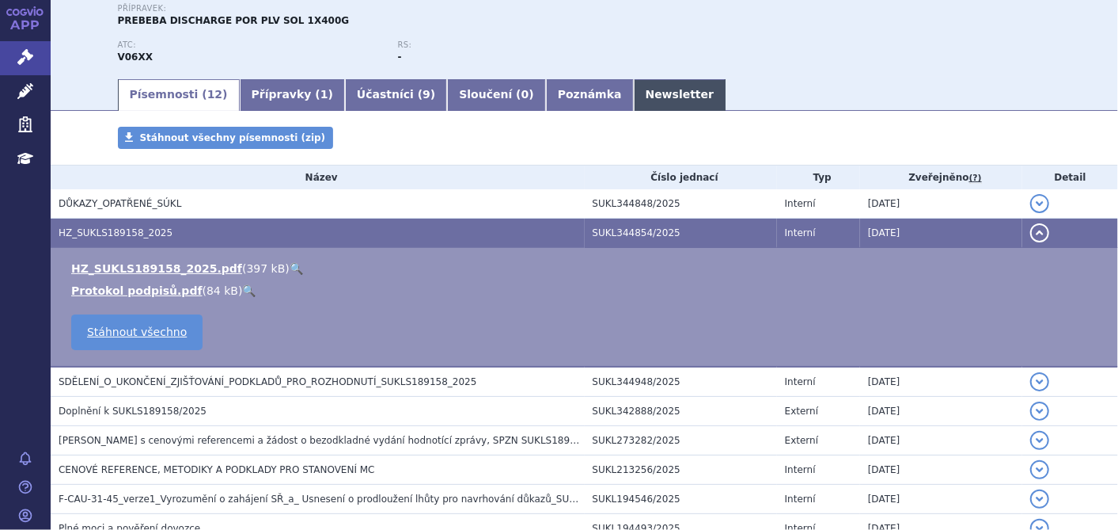
click at [634, 97] on link "Newsletter" at bounding box center [680, 95] width 93 height 32
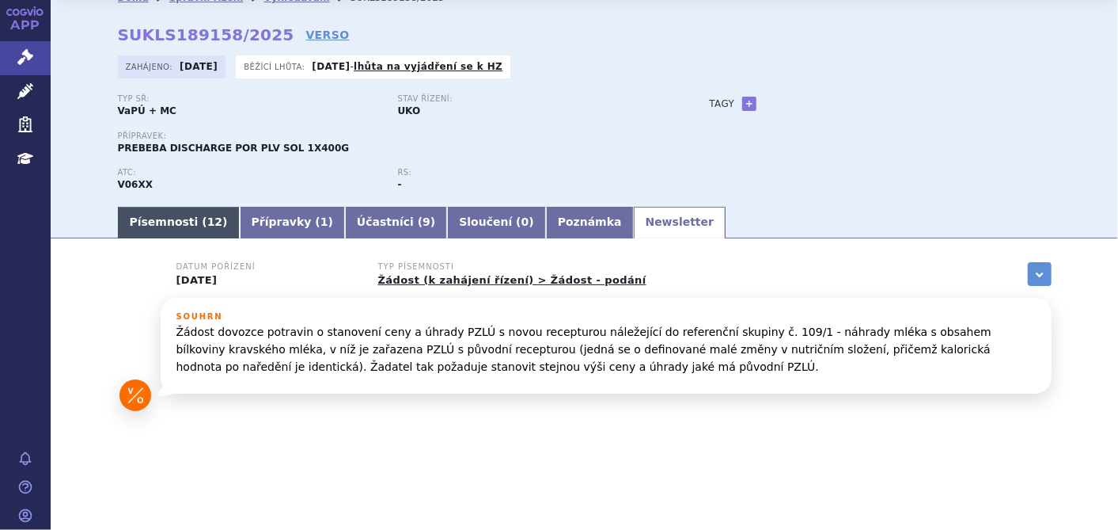
click at [183, 213] on link "Písemnosti ( 12 )" at bounding box center [179, 223] width 122 height 32
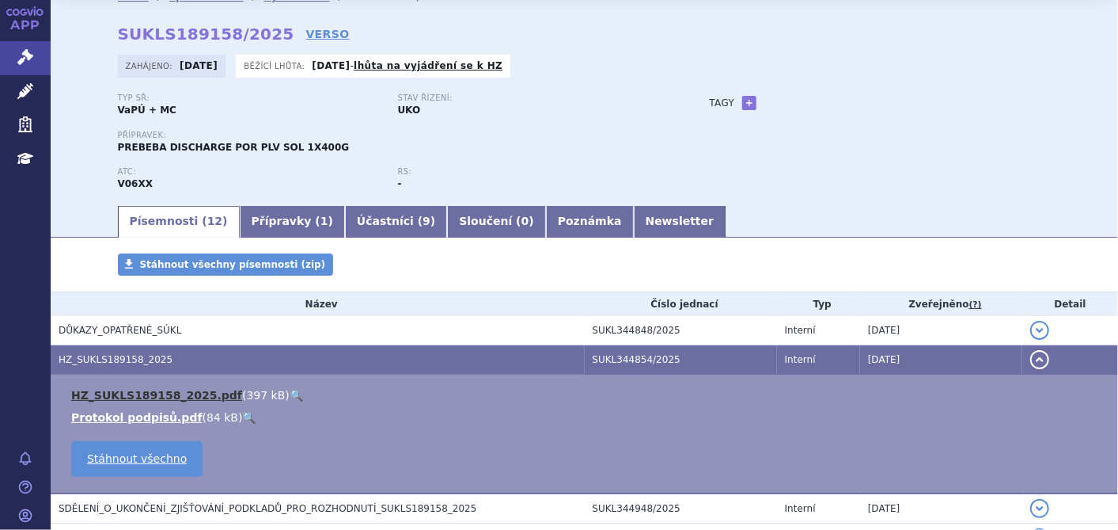
click at [158, 396] on link "HZ_SUKLS189158_2025.pdf" at bounding box center [156, 395] width 171 height 13
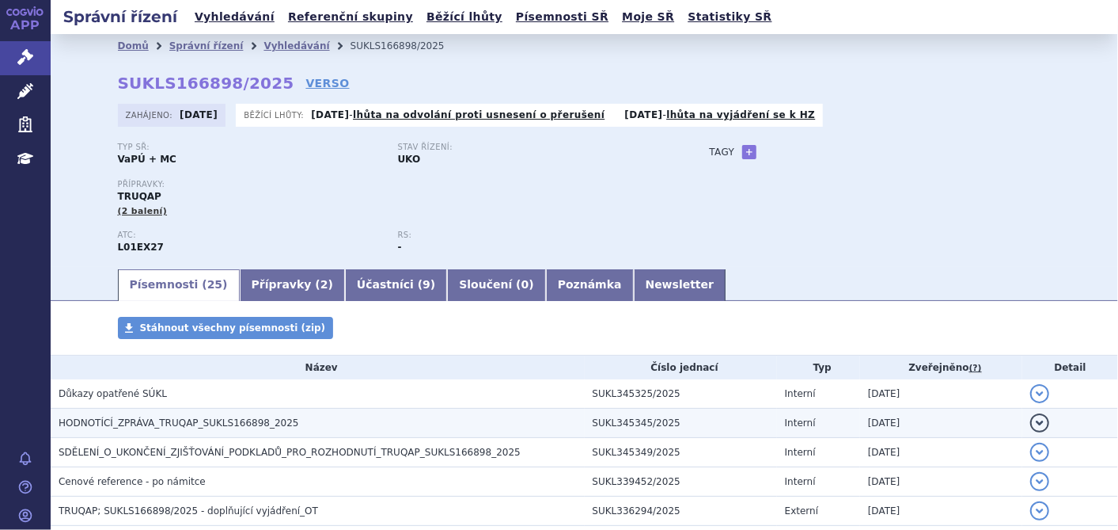
click at [177, 423] on span "HODNOTÍCÍ_ZPRÁVA_TRUQAP_SUKLS166898_2025" at bounding box center [179, 422] width 241 height 11
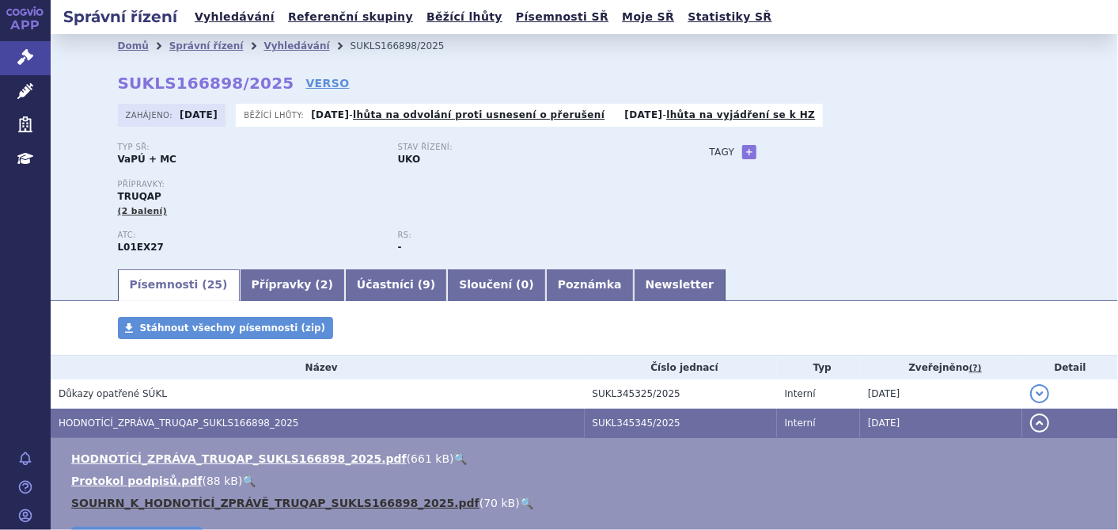
click at [185, 506] on link "SOUHRN_K_HODNOTÍCÍ_ZPRÁVĚ_TRUQAP_SUKLS166898_2025.pdf" at bounding box center [275, 502] width 408 height 13
